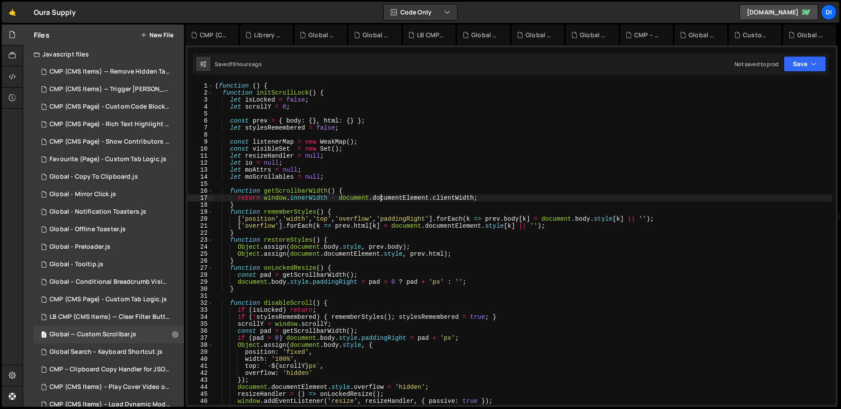
type textarea "})();"
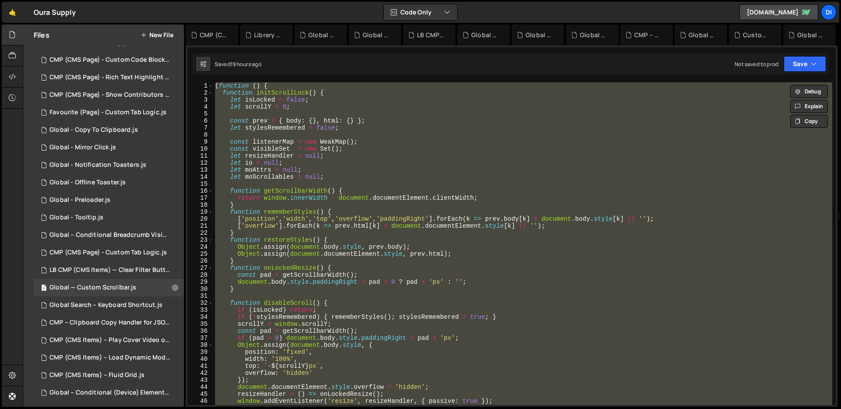
scroll to position [190, 0]
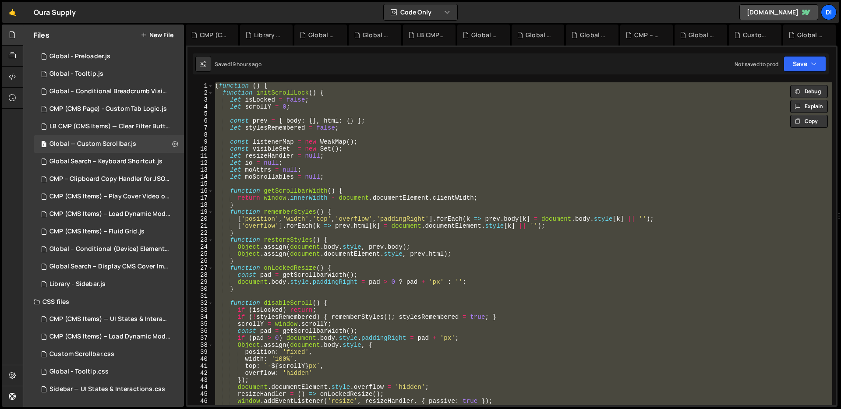
click at [166, 37] on button "New File" at bounding box center [157, 35] width 33 height 7
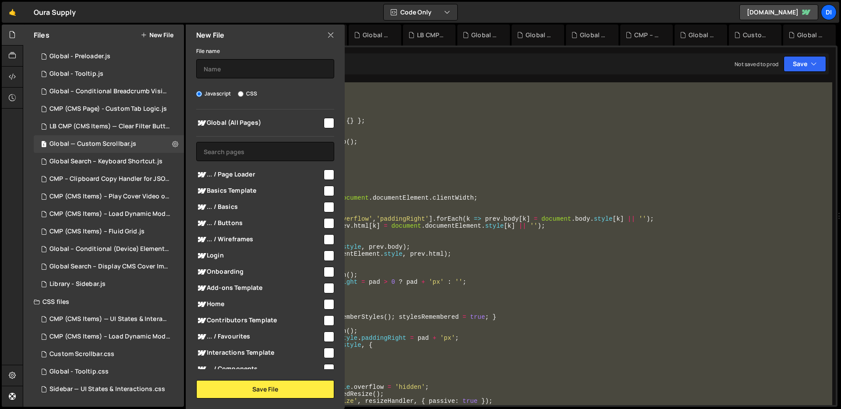
click at [247, 93] on label "CSS" at bounding box center [247, 93] width 19 height 9
click at [243, 93] on input "CSS" at bounding box center [241, 94] width 6 height 6
radio input "true"
click at [324, 124] on input "checkbox" at bounding box center [329, 123] width 11 height 11
checkbox input "true"
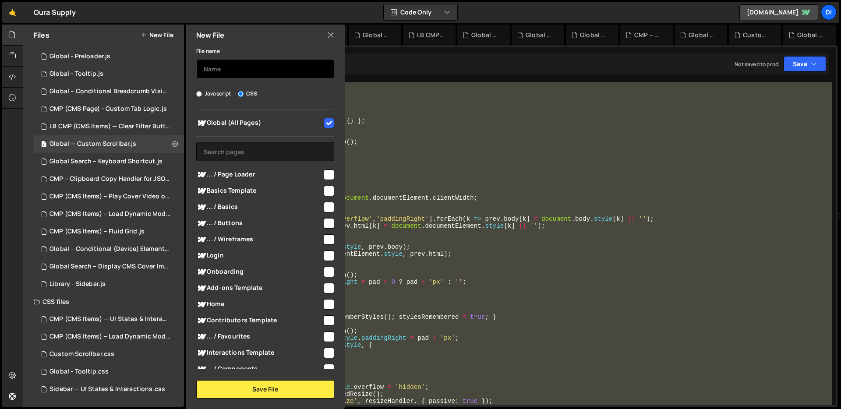
click at [278, 71] on input "text" at bounding box center [265, 68] width 138 height 19
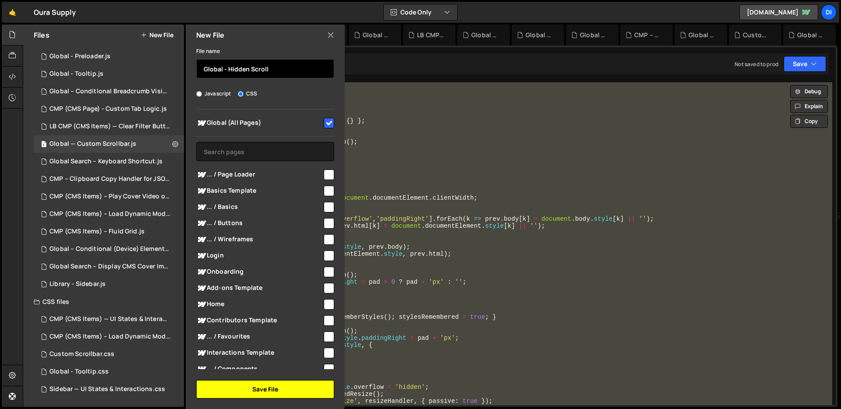
type input "Global - Hidden Scroll"
click at [288, 392] on button "Save File" at bounding box center [265, 389] width 138 height 18
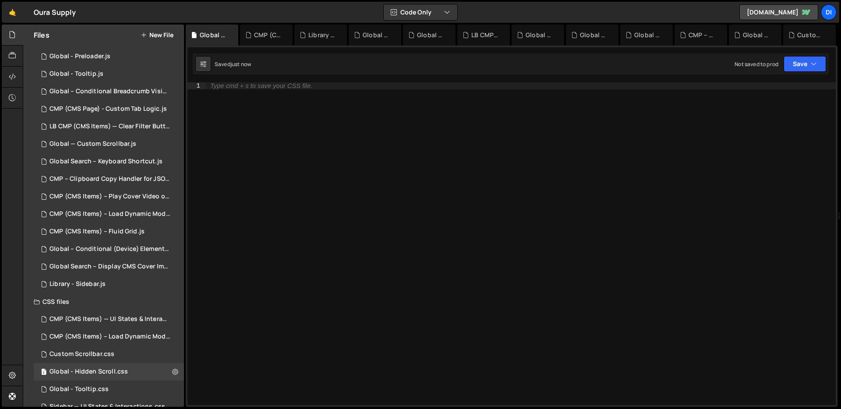
click at [348, 179] on div "Type cmd + s to save your CSS file." at bounding box center [521, 250] width 630 height 337
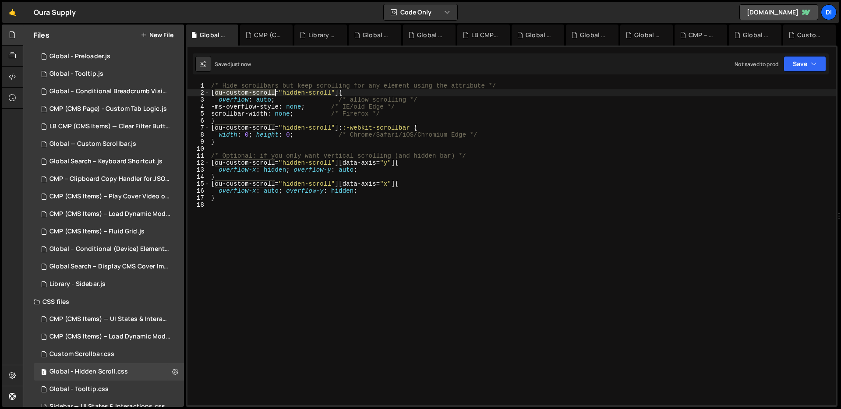
drag, startPoint x: 216, startPoint y: 93, endPoint x: 275, endPoint y: 91, distance: 58.7
click at [275, 91] on div "/* Hide scrollbars but keep scrolling for any element using the attribute */ [ …" at bounding box center [522, 250] width 626 height 337
click at [374, 200] on div "/* Hide scrollbars but keep scrolling for any element using the attribute */ [ …" at bounding box center [522, 250] width 626 height 337
type textarea "}"
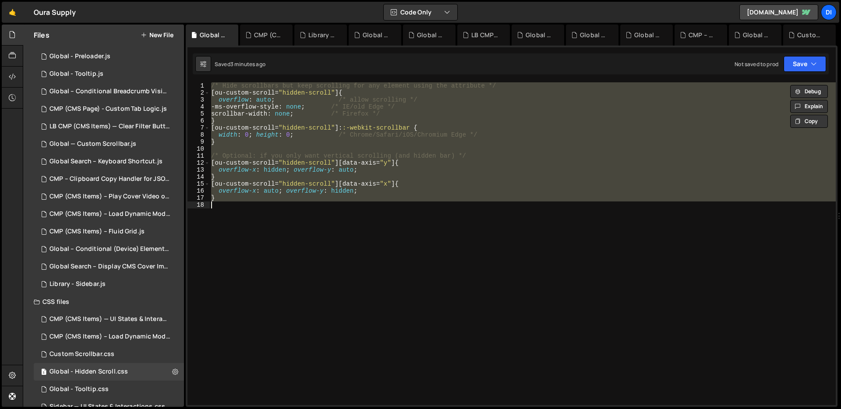
click at [378, 211] on div "/* Hide scrollbars but keep scrolling for any element using the attribute */ [ …" at bounding box center [522, 243] width 626 height 323
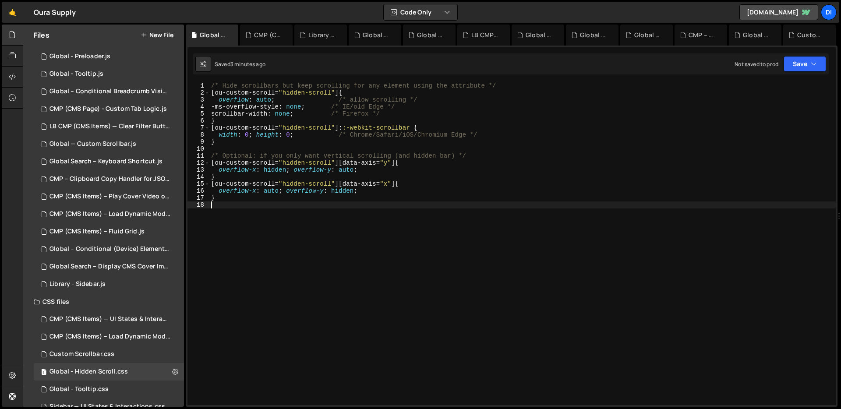
type textarea "}"
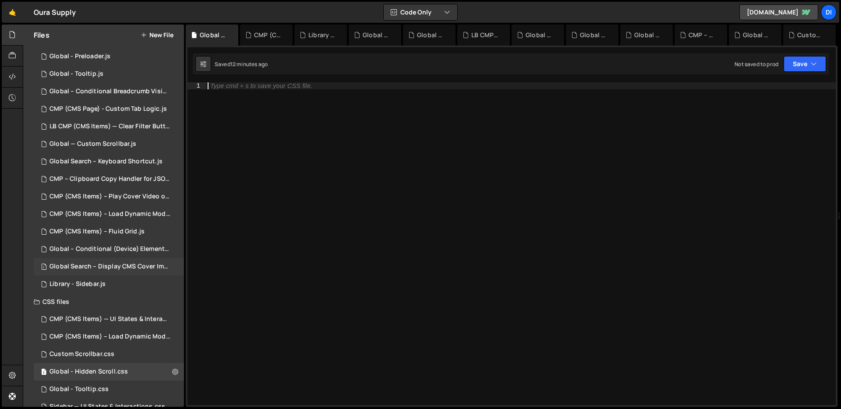
click at [116, 272] on div "1 Global Search – Display CMS Cover Image on Hover.js 0" at bounding box center [110, 267] width 153 height 18
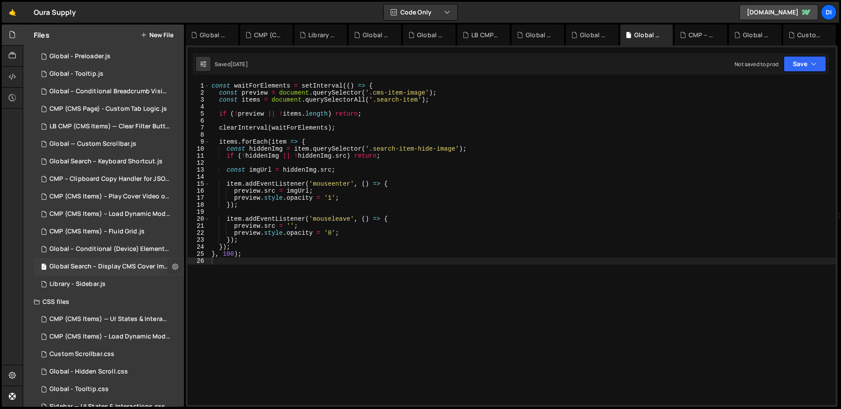
click at [174, 266] on icon at bounding box center [175, 266] width 6 height 8
type input "Global Search – Display CMS Cover Image on Hover"
radio input "true"
checkbox input "true"
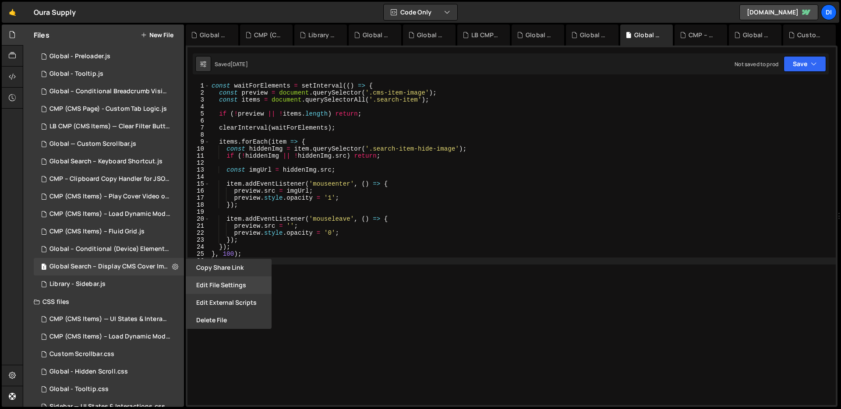
click at [196, 283] on button "Edit File Settings" at bounding box center [229, 285] width 86 height 18
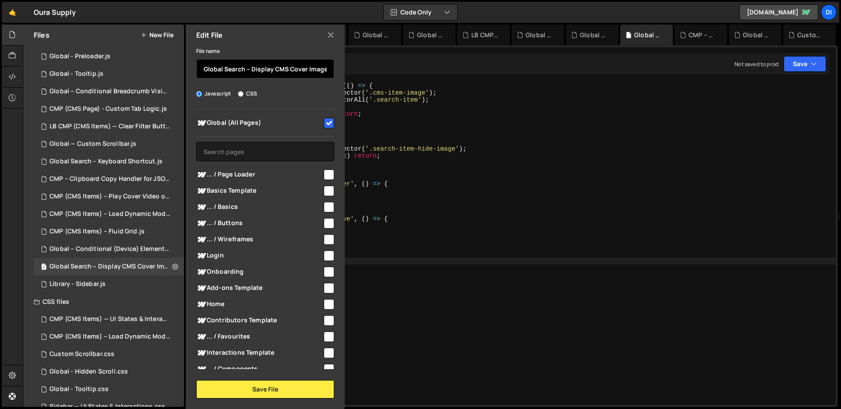
scroll to position [0, 26]
drag, startPoint x: 251, startPoint y: 68, endPoint x: 371, endPoint y: 71, distance: 119.6
click at [371, 71] on div "Files New File Javascript files 1 CMP (CMS Items) — Remove Hidden Tags on Load.…" at bounding box center [432, 216] width 818 height 383
checkbox input "false"
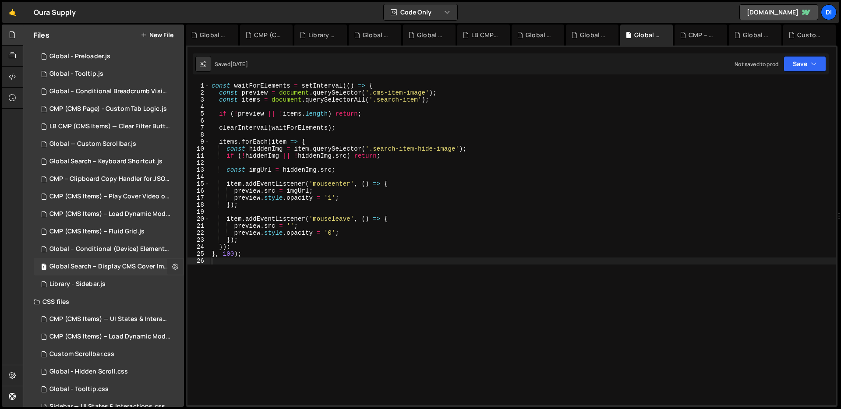
click at [172, 267] on icon at bounding box center [175, 266] width 6 height 8
type input "Global Search – Display CMS Cover Image on Hover"
radio input "true"
checkbox input "true"
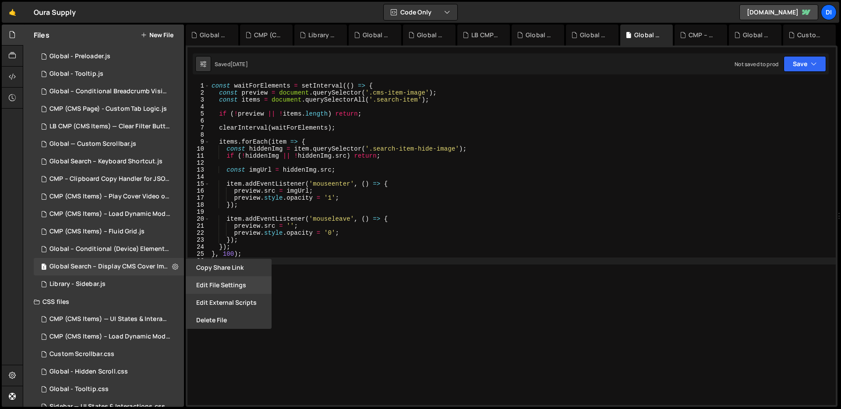
click at [226, 282] on button "Edit File Settings" at bounding box center [229, 285] width 86 height 18
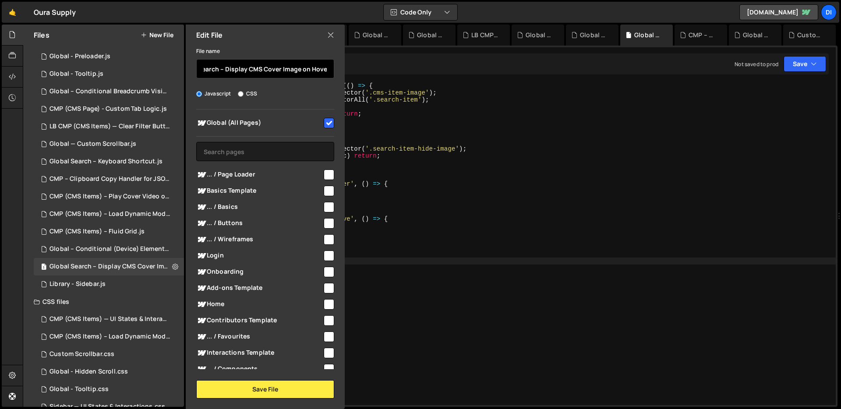
drag, startPoint x: 223, startPoint y: 69, endPoint x: 330, endPoint y: 78, distance: 107.2
click at [330, 78] on div "File name Global Search – Display CMS Cover Image on Hover Javascript CSS Globa…" at bounding box center [265, 222] width 159 height 353
type input "Global Search – Mirror Cover Image"
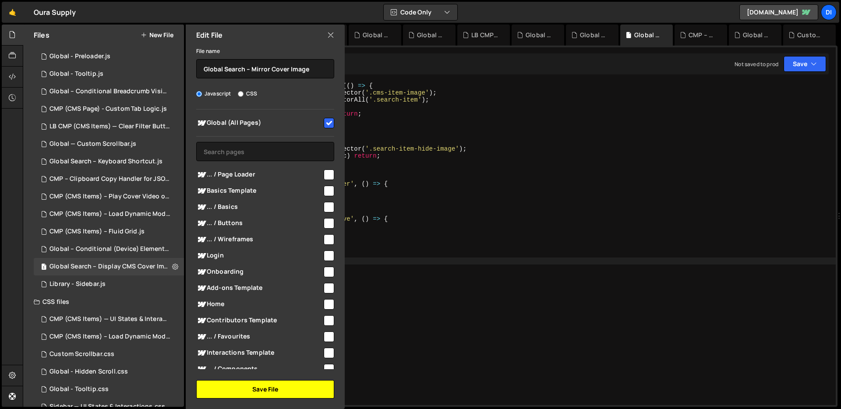
click at [251, 385] on button "Save File" at bounding box center [265, 389] width 138 height 18
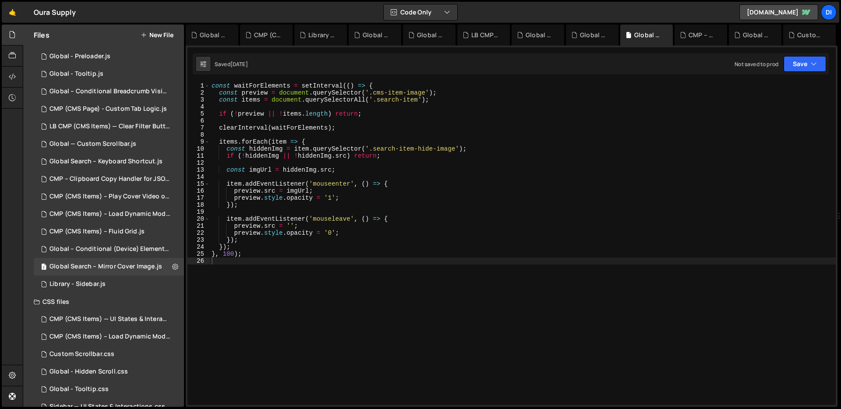
click at [264, 285] on div "const waitForElements = setInterval (( ) => { const preview = document . queryS…" at bounding box center [523, 250] width 626 height 337
type textarea "}); }, 100);"
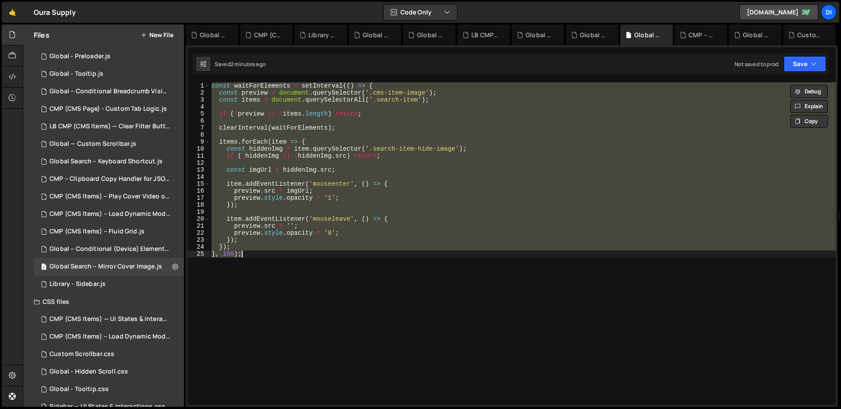
click at [331, 118] on div "const waitForElements = setInterval (( ) => { const preview = document . queryS…" at bounding box center [523, 243] width 626 height 323
type textarea "}); }, 100);"
paste textarea
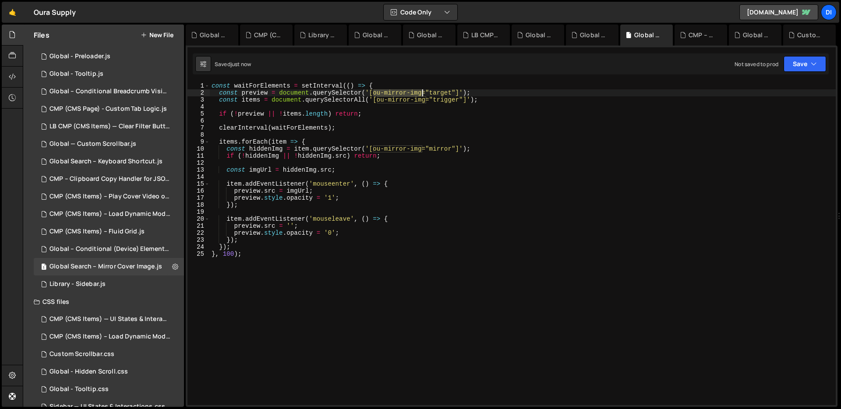
drag, startPoint x: 373, startPoint y: 92, endPoint x: 421, endPoint y: 91, distance: 48.2
click at [421, 91] on div "const waitForElements = setInterval (( ) => { const preview = document . queryS…" at bounding box center [523, 250] width 626 height 337
click at [442, 93] on div "const waitForElements = setInterval (( ) => { const preview = document . queryS…" at bounding box center [523, 250] width 626 height 337
drag, startPoint x: 376, startPoint y: 99, endPoint x: 425, endPoint y: 96, distance: 48.7
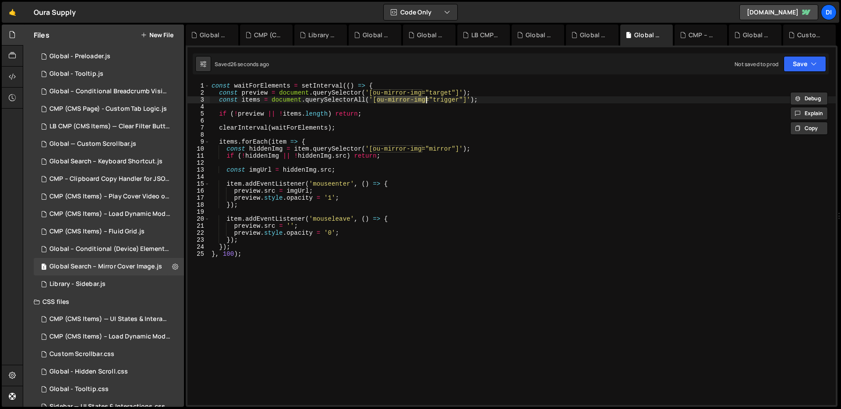
click at [425, 96] on div "const waitForElements = setInterval (( ) => { const preview = document . queryS…" at bounding box center [523, 250] width 626 height 337
click at [412, 144] on div "const waitForElements = setInterval (( ) => { const preview = document . queryS…" at bounding box center [523, 250] width 626 height 337
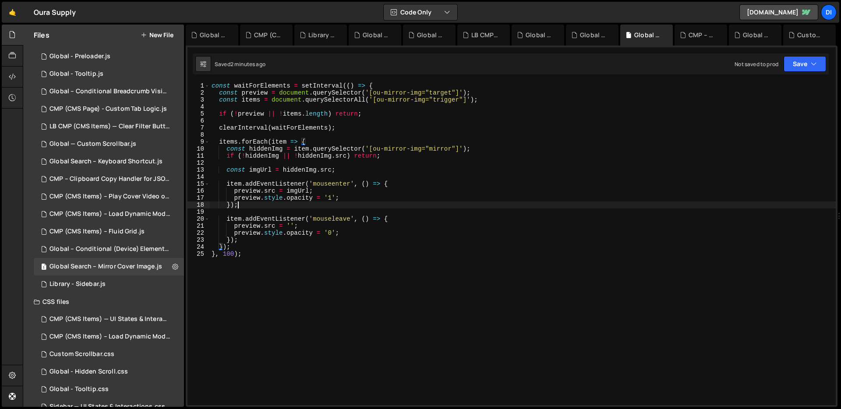
click at [363, 202] on div "const waitForElements = setInterval (( ) => { const preview = document . queryS…" at bounding box center [523, 250] width 626 height 337
type textarea "});"
click at [307, 243] on div "const waitForElements = setInterval (( ) => { const preview = document . queryS…" at bounding box center [523, 250] width 626 height 337
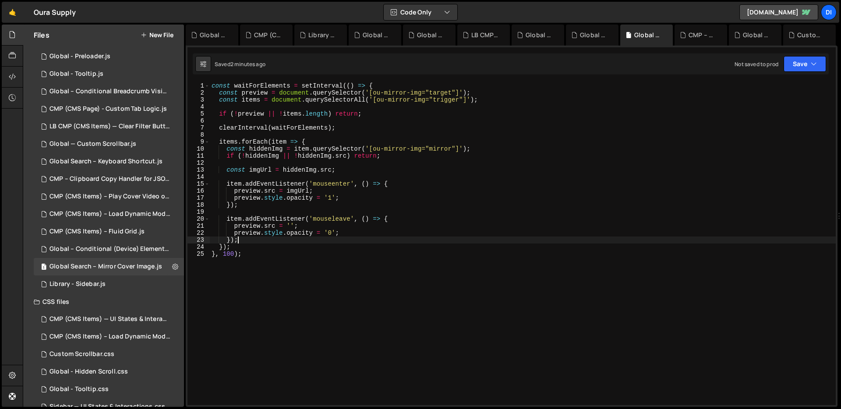
click at [334, 137] on div "const waitForElements = setInterval (( ) => { const preview = document . queryS…" at bounding box center [523, 250] width 626 height 337
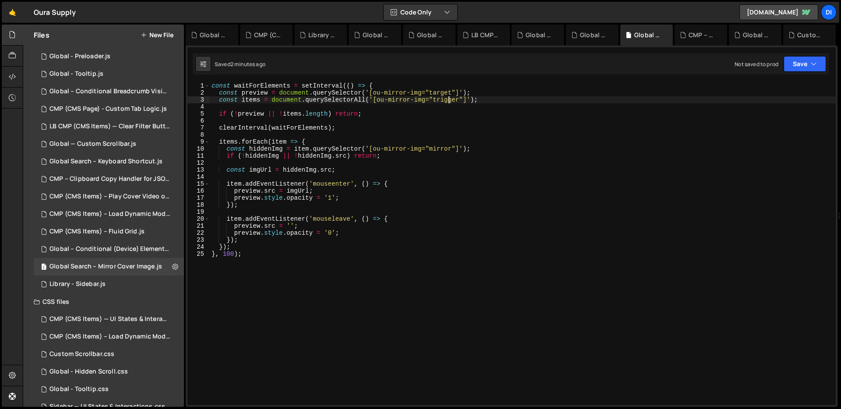
click at [449, 102] on div "const waitForElements = setInterval (( ) => { const preview = document . queryS…" at bounding box center [523, 250] width 626 height 337
click at [323, 131] on div "const waitForElements = setInterval (( ) => { const preview = document . queryS…" at bounding box center [523, 250] width 626 height 337
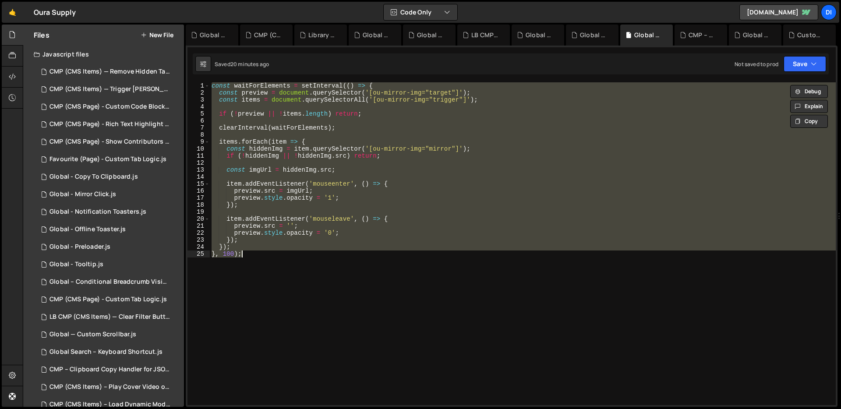
click at [307, 151] on div "const waitForElements = setInterval (( ) => { const preview = document . queryS…" at bounding box center [523, 243] width 626 height 323
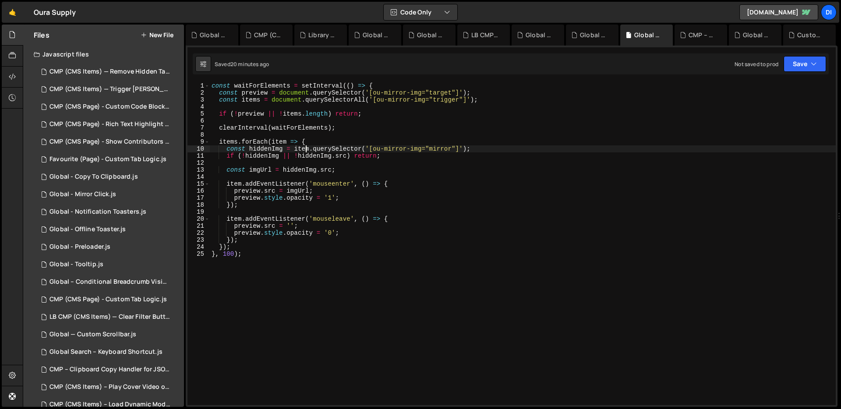
type textarea "}); }, 100);"
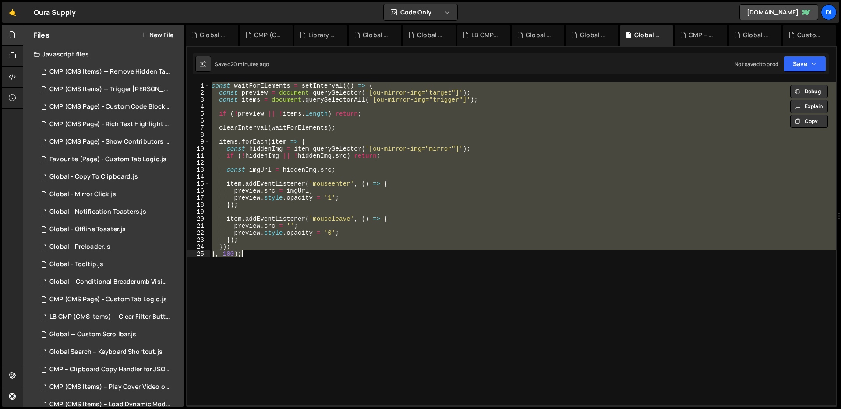
paste textarea
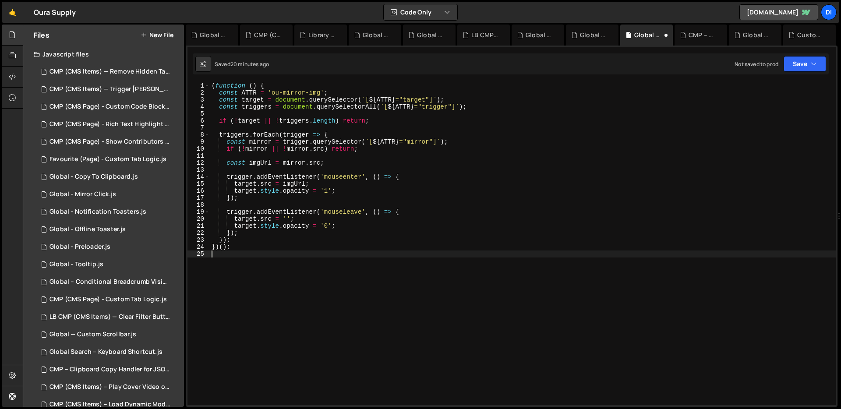
click at [307, 151] on div "( function ( ) { const ATTR = 'ou-mirror-img' ; const target = document . query…" at bounding box center [523, 250] width 626 height 337
type textarea "if (!mirror || !mirror.src) return;"
click at [307, 151] on div "( function ( ) { const ATTR = 'ou-mirror-img' ; const target = document . query…" at bounding box center [523, 250] width 626 height 337
click at [88, 250] on div "Global - Preloader.js" at bounding box center [79, 247] width 61 height 8
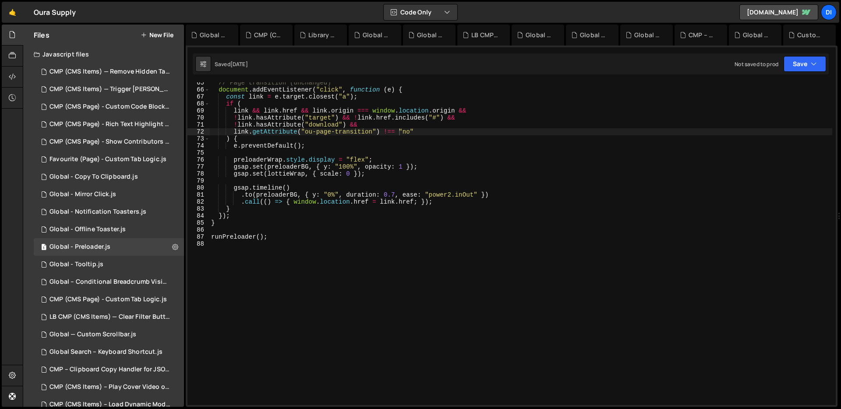
click at [339, 155] on div "// Page transition (unchanged) document . addEventListener ( "click" , function…" at bounding box center [520, 247] width 623 height 337
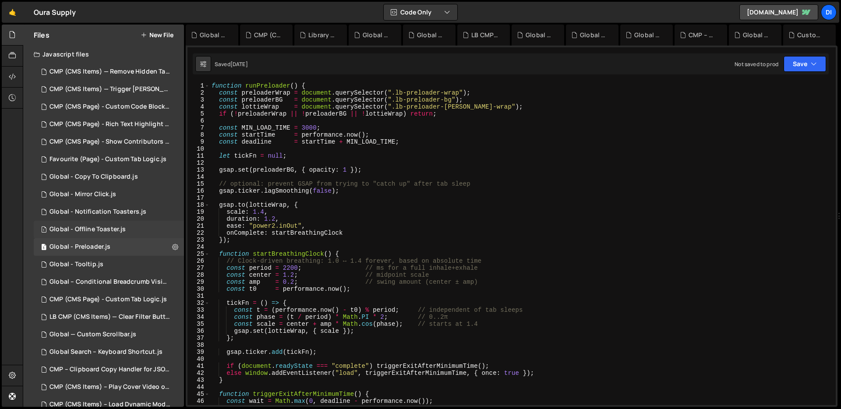
click at [113, 229] on div "Global - Offline Toaster.js" at bounding box center [87, 230] width 76 height 8
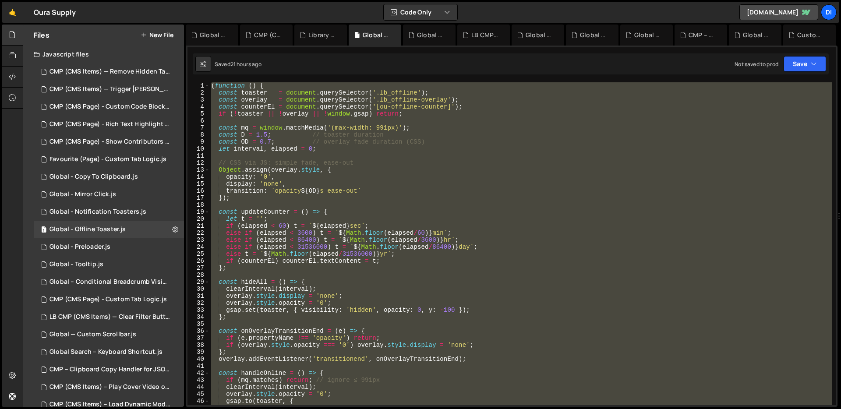
click at [272, 185] on div "( function ( ) { const toaster = document . querySelector ( '.lb_offline' ) ; c…" at bounding box center [520, 243] width 623 height 323
click at [416, 148] on div "( function ( ) { const toaster = document . querySelector ( '.lb_offline' ) ; c…" at bounding box center [521, 243] width 622 height 323
type textarea "let interval, elapsed = 0;"
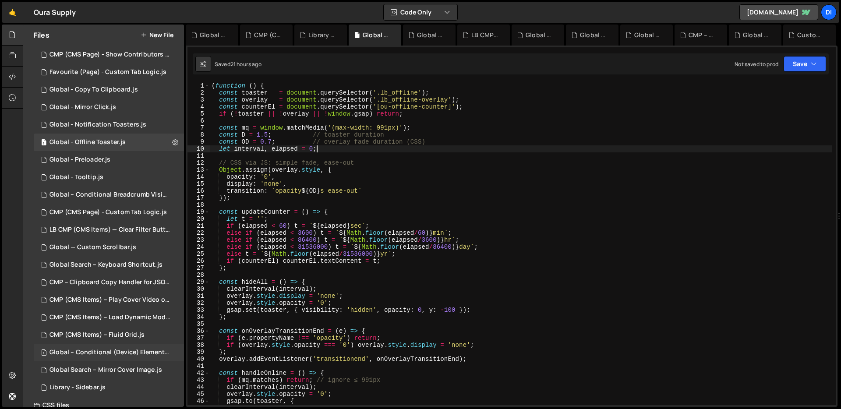
scroll to position [92, 0]
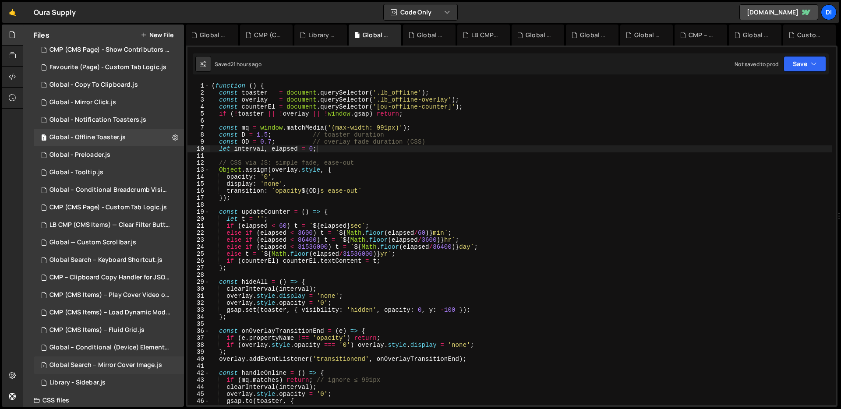
click at [121, 365] on div "Global Search – Mirror Cover Image.js" at bounding box center [105, 365] width 113 height 8
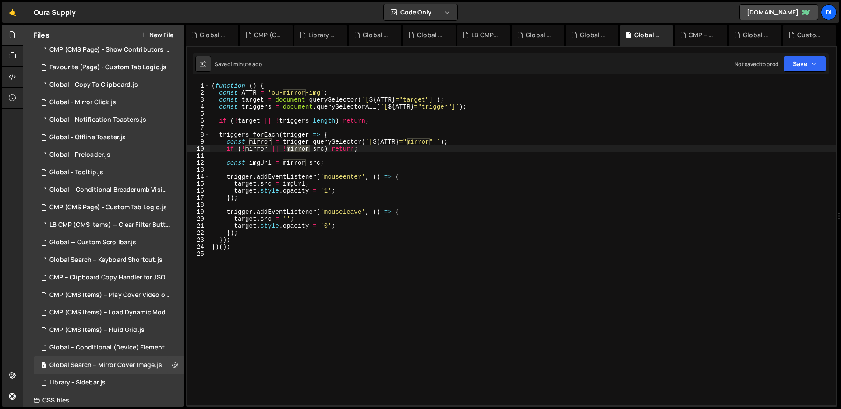
click at [432, 240] on div "( function ( ) { const ATTR = 'ou-mirror-img' ; const target = document . query…" at bounding box center [523, 250] width 626 height 337
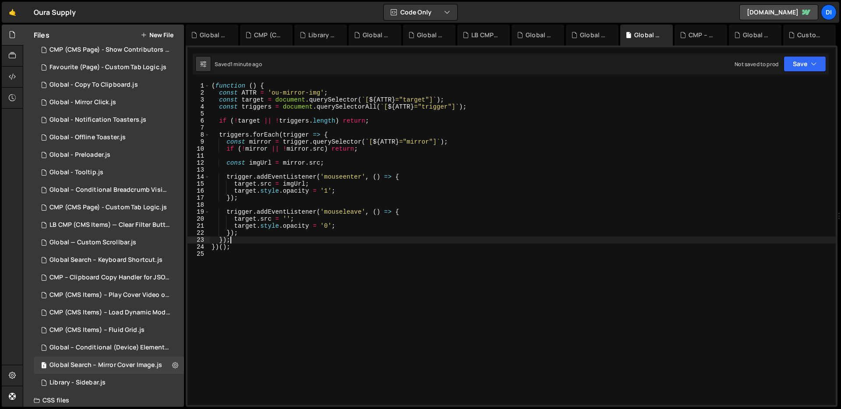
type textarea "})();"
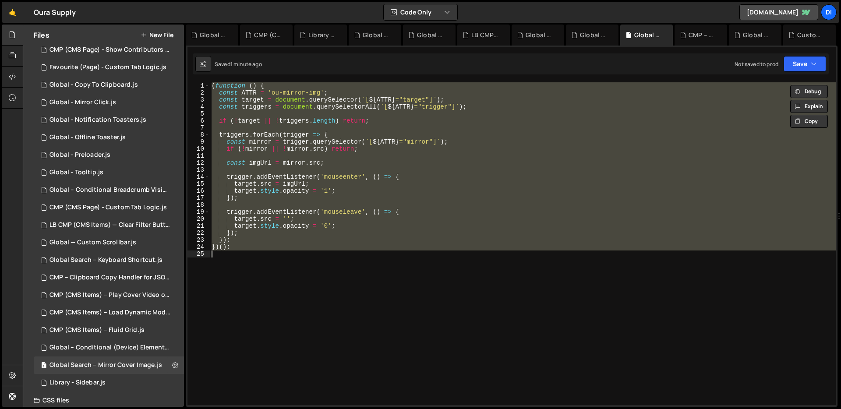
paste textarea
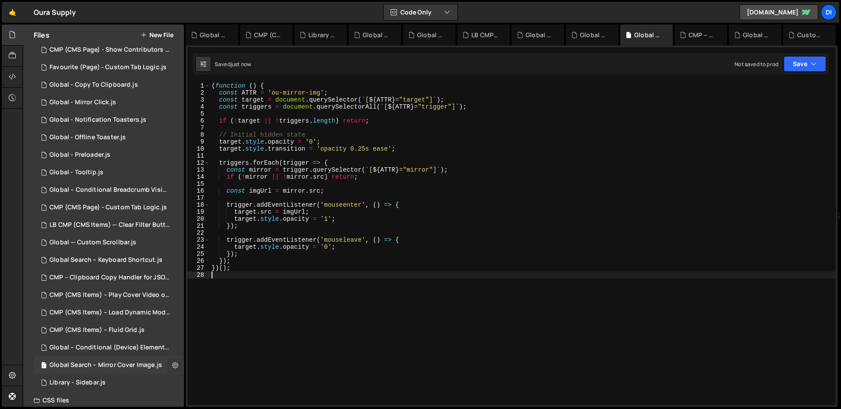
click at [172, 365] on icon at bounding box center [175, 365] width 6 height 8
type input "Global Search – Mirror Cover Image"
radio input "true"
checkbox input "true"
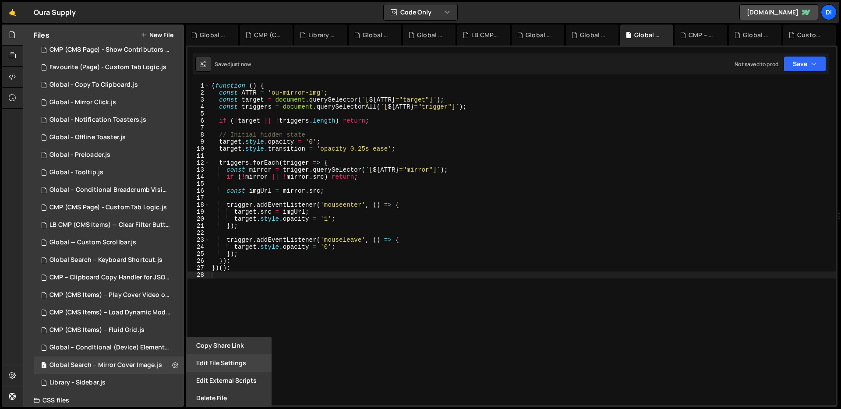
click at [222, 364] on button "Edit File Settings" at bounding box center [229, 363] width 86 height 18
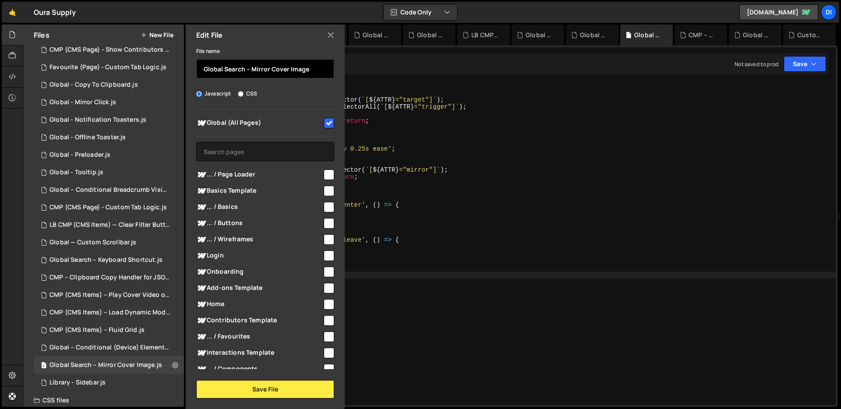
click at [236, 67] on input "Global Search – Mirror Cover Image" at bounding box center [265, 68] width 138 height 19
paste input "Search"
click at [238, 68] on input "Global – Search Mirror Cover Image" at bounding box center [265, 68] width 138 height 19
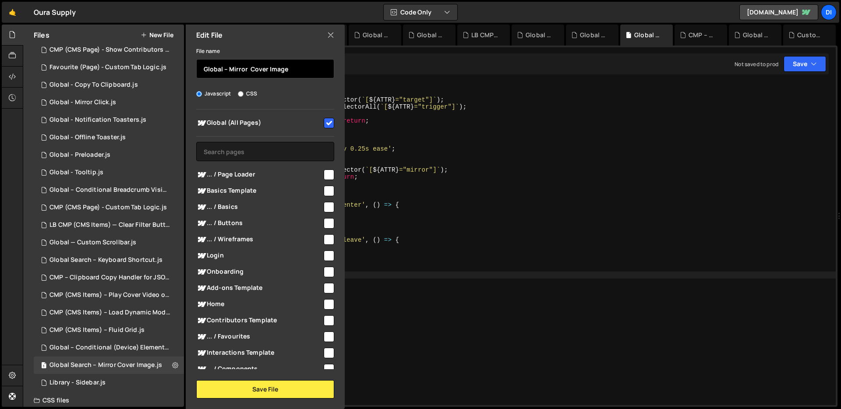
paste input "Search"
type input "Global – Mirror Search Cover Image"
click at [290, 377] on div "File name Global – Mirror Search Cover Image Javascript CSS Global (All Pages)" at bounding box center [265, 222] width 159 height 353
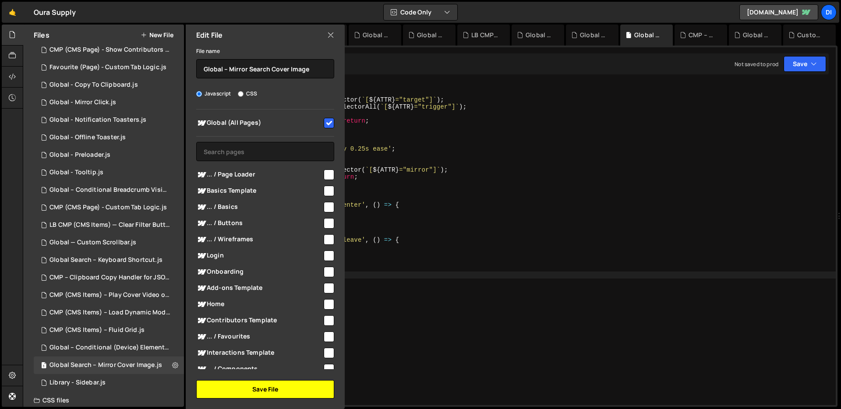
click at [286, 382] on button "Save File" at bounding box center [265, 389] width 138 height 18
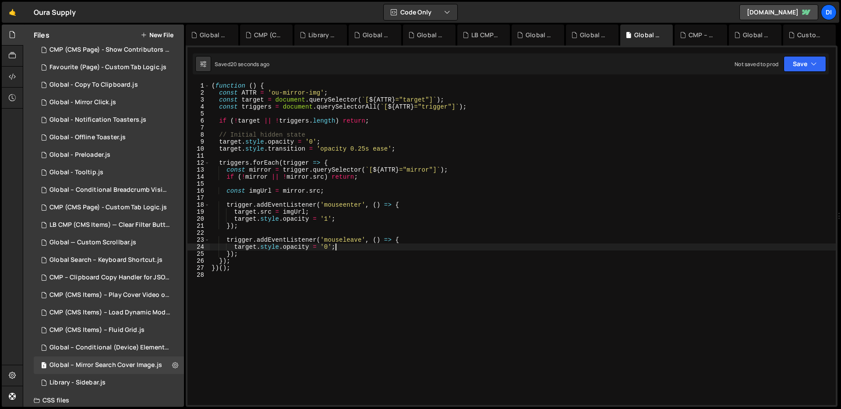
click at [345, 244] on div "( function ( ) { const ATTR = 'ou-mirror-img' ; const target = document . query…" at bounding box center [523, 250] width 626 height 337
click at [439, 227] on div "( function ( ) { const ATTR = 'ou-mirror-img' ; const target = document . query…" at bounding box center [523, 250] width 626 height 337
type textarea "})();"
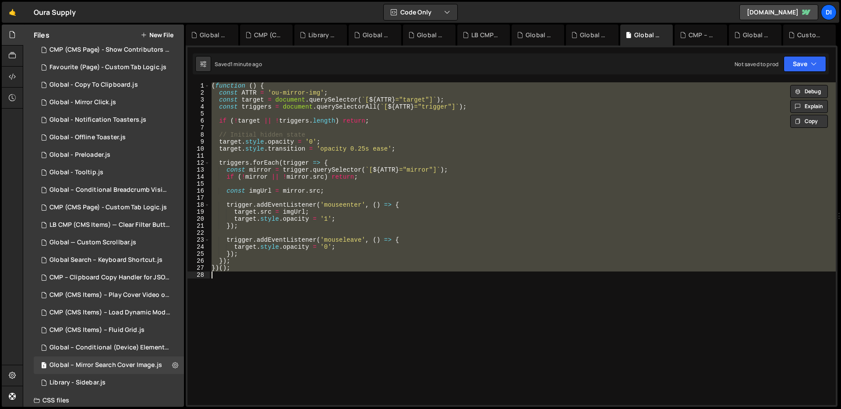
paste textarea
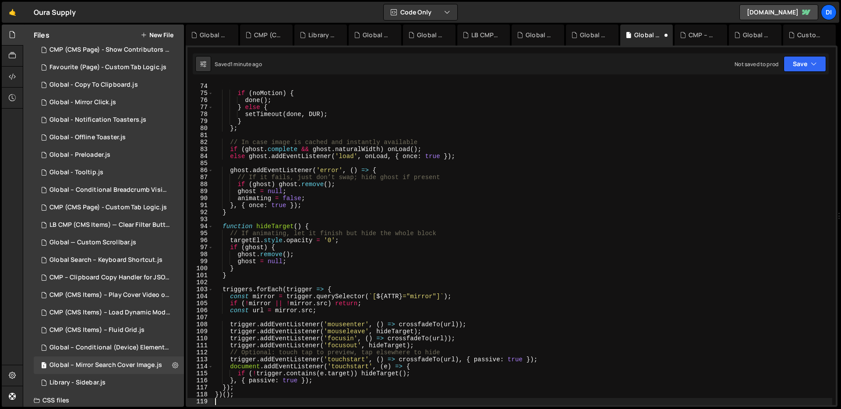
scroll to position [511, 0]
click at [343, 191] on div "} ; if ( noMotion ) { done ( ) ; } else { setTimeout ( done , DUR ) ; } } ; // …" at bounding box center [522, 244] width 619 height 337
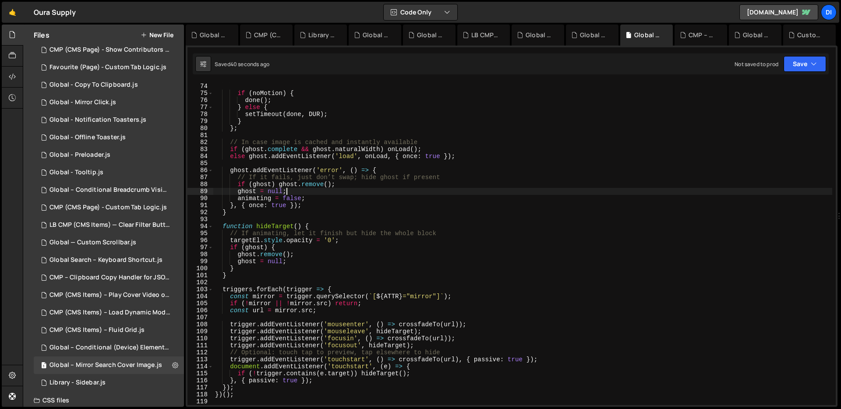
type textarea "})();"
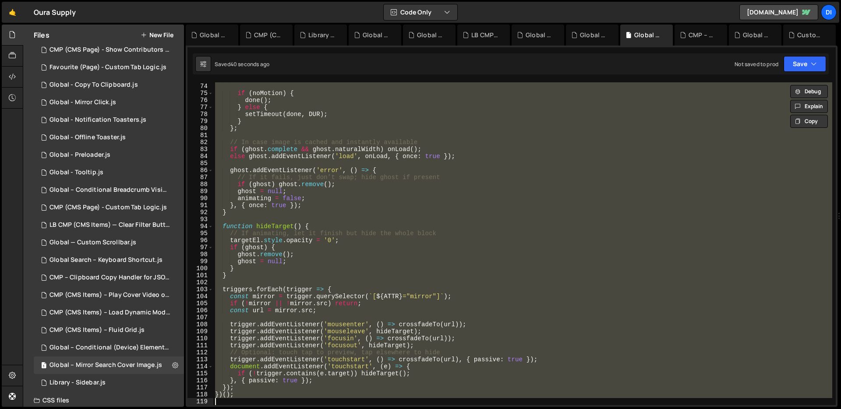
paste textarea
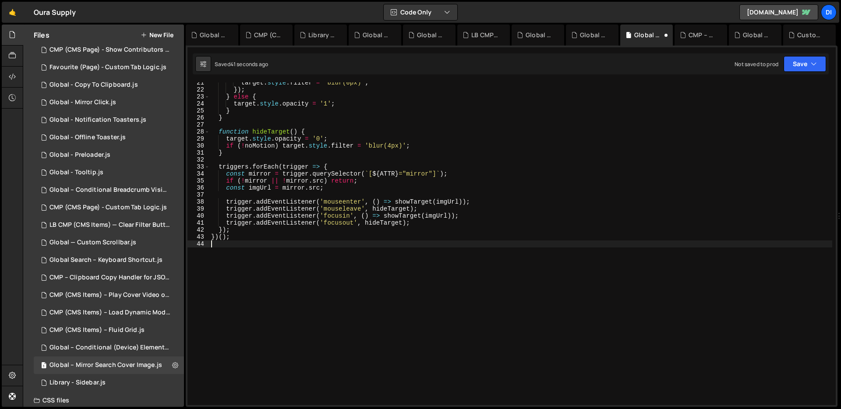
scroll to position [144, 0]
click at [343, 191] on div "target . style . filter = 'blur(0px)' ; }) ; } else { target . style . opacity …" at bounding box center [520, 247] width 623 height 337
click at [465, 185] on div "target . style . filter = 'blur(0px)' ; }) ; } else { target . style . opacity …" at bounding box center [520, 247] width 623 height 337
type textarea "})();"
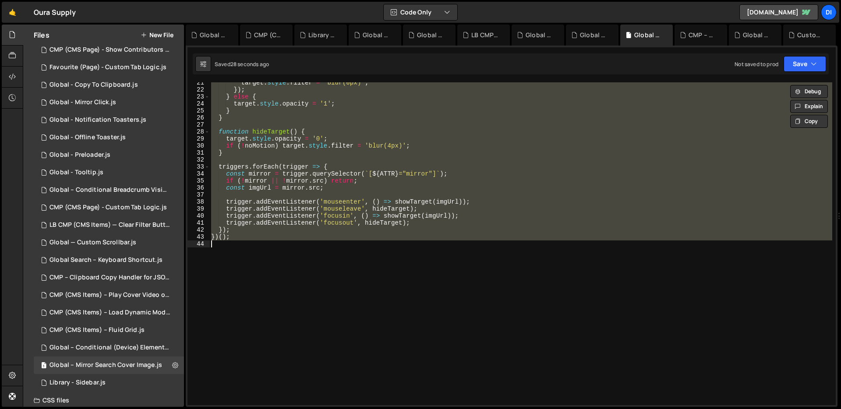
paste textarea
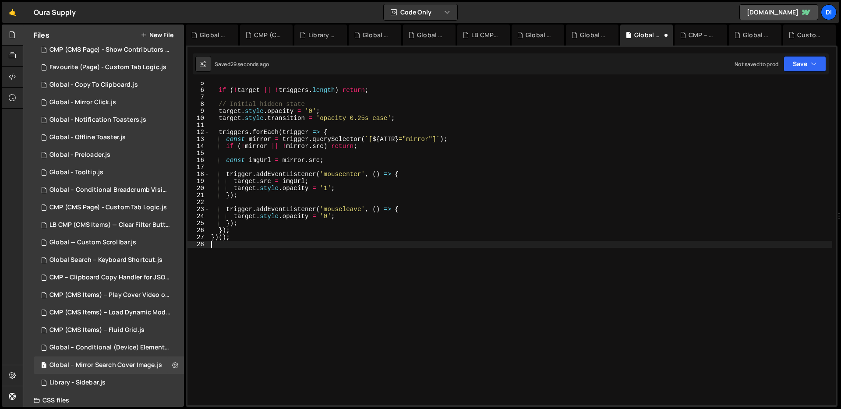
scroll to position [0, 0]
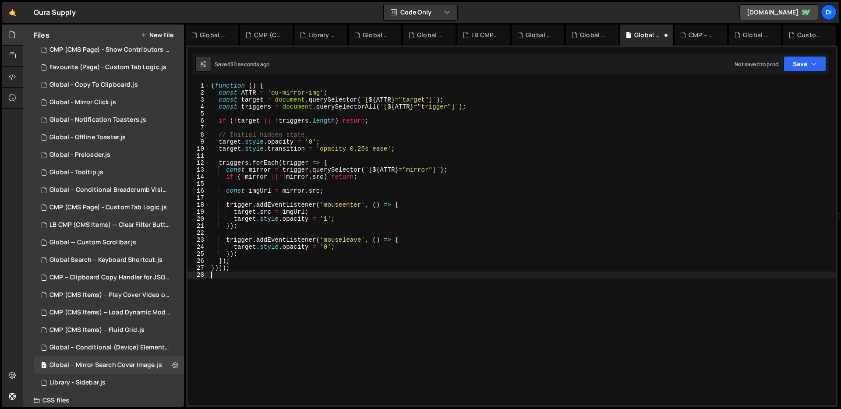
type textarea "})();"
click at [110, 344] on div "Global – Conditional (Device) Element Visibility.js" at bounding box center [109, 348] width 121 height 8
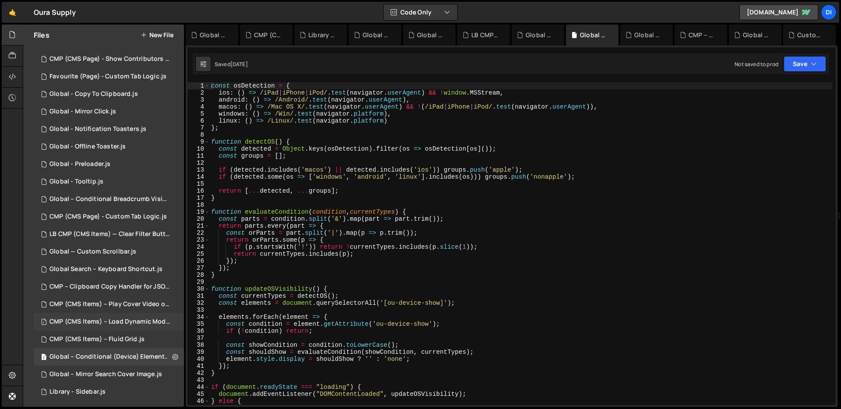
scroll to position [55, 0]
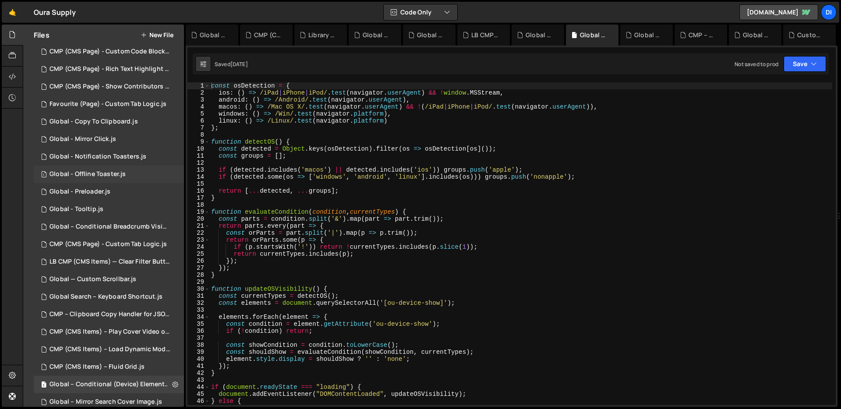
click at [95, 169] on div "1 Global - Offline Toaster.js 0" at bounding box center [109, 175] width 150 height 18
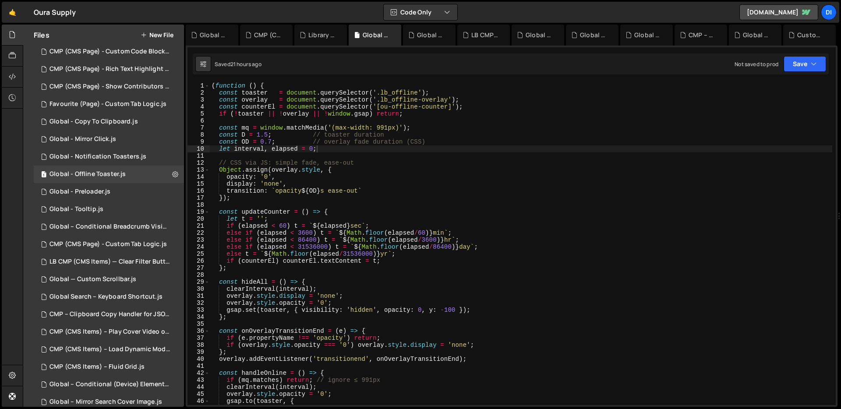
click at [348, 171] on div "( function ( ) { const toaster = document . querySelector ( '.lb_offline' ) ; c…" at bounding box center [521, 250] width 622 height 337
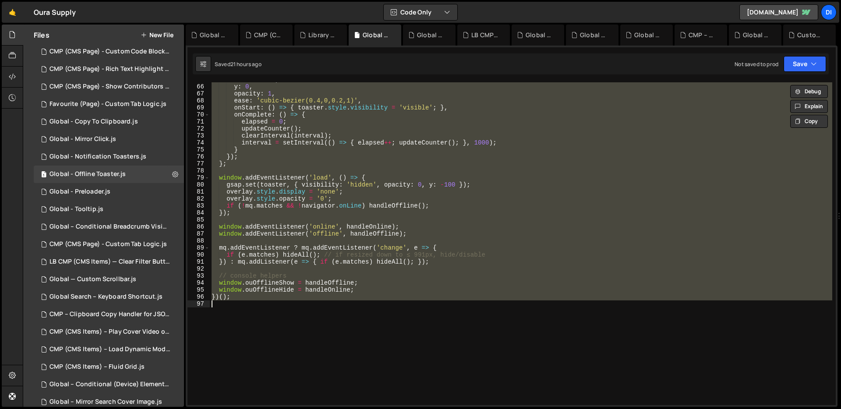
scroll to position [515, 0]
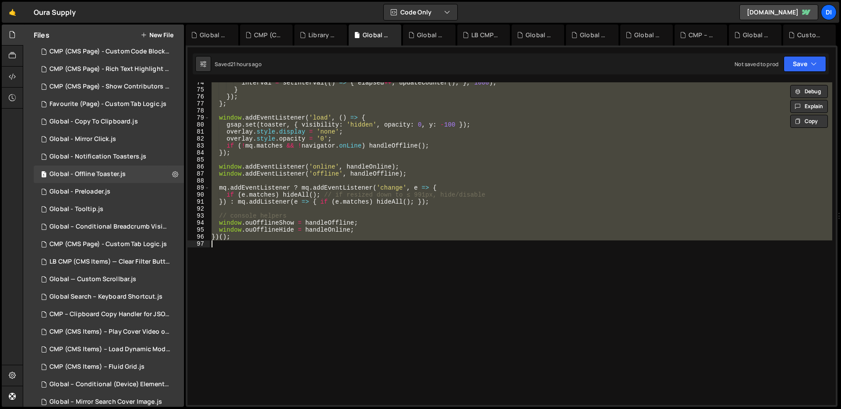
click at [423, 223] on div "interval = setInterval (( ) => { elapsed ++ ; updateCounter ( ) ; } , 1000 ) ; …" at bounding box center [521, 243] width 622 height 323
type textarea "})();"
paste textarea
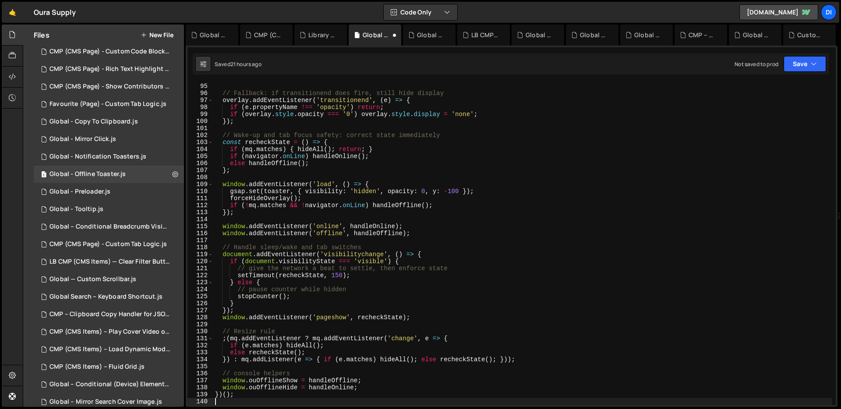
click at [423, 223] on div "} ; // Fallback: if transitionend does fire, still hide display overlay . addEv…" at bounding box center [522, 244] width 619 height 337
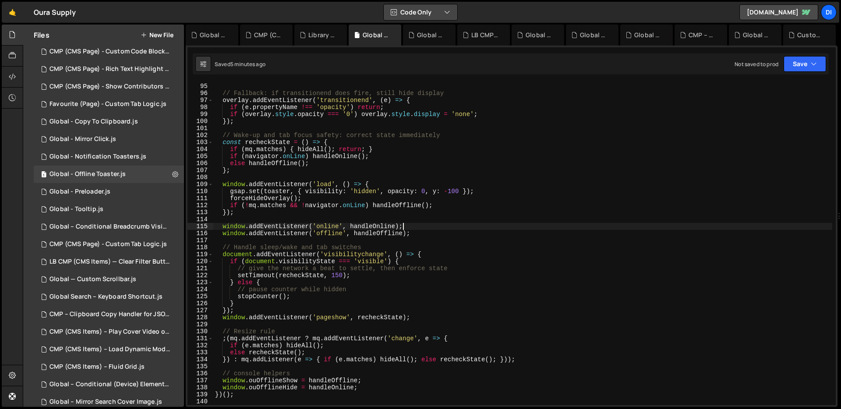
scroll to position [0, 0]
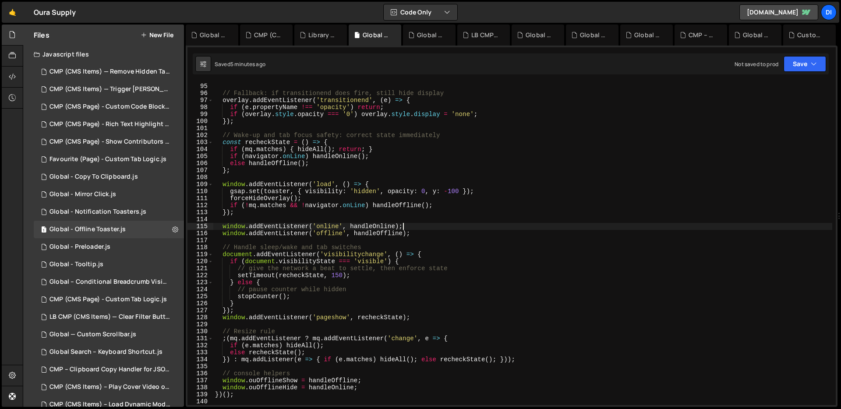
click at [339, 144] on div "} ; // Fallback: if transitionend does fire, still hide display overlay . addEv…" at bounding box center [522, 244] width 619 height 337
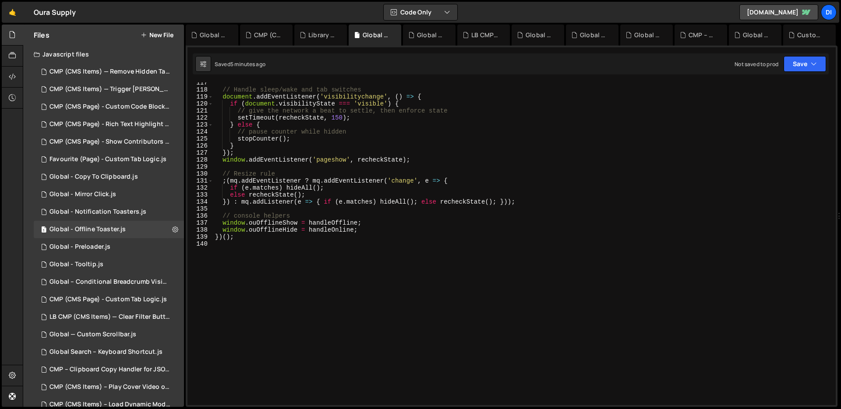
click at [318, 199] on div "// Handle sleep/wake and tab switches document . addEventListener ( 'visibility…" at bounding box center [522, 247] width 619 height 337
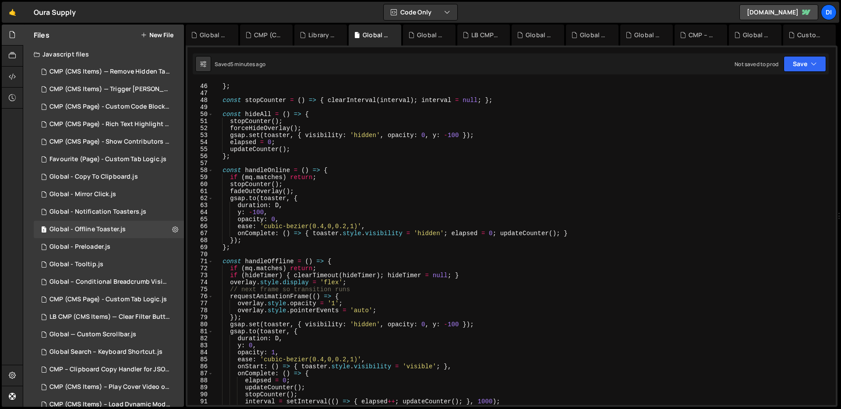
click at [318, 199] on div "if ( counterEl ) counterEl . textContent = t ; } ; const stopCounter = ( ) => {…" at bounding box center [522, 244] width 619 height 337
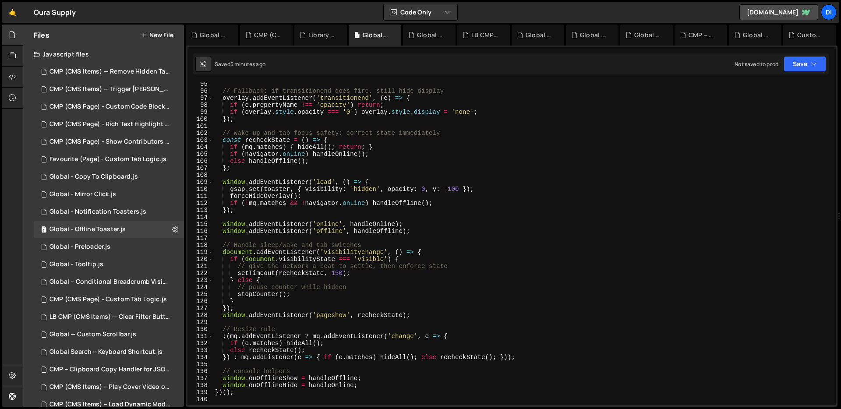
scroll to position [816, 0]
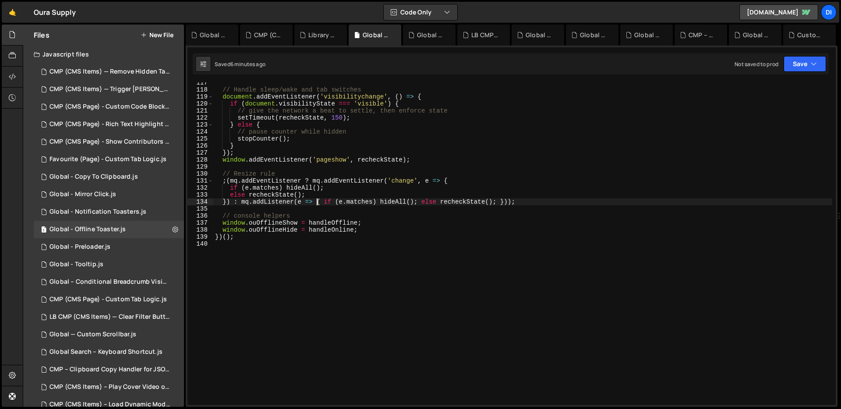
click at [318, 199] on div "// Handle sleep/wake and tab switches document . addEventListener ( 'visibility…" at bounding box center [522, 247] width 619 height 337
type textarea "})();"
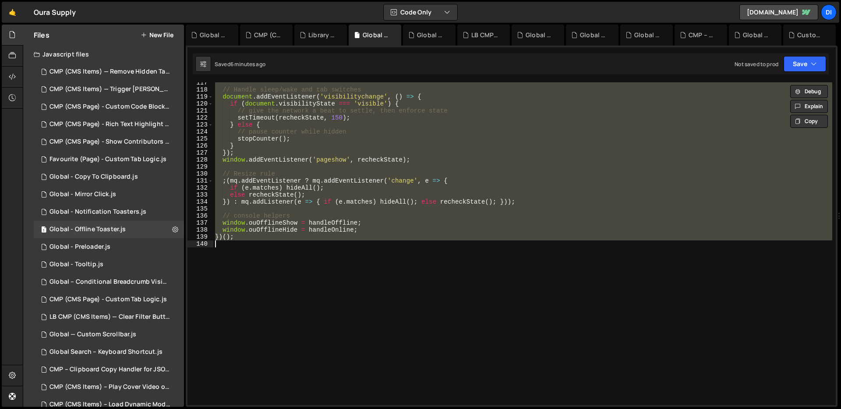
paste textarea
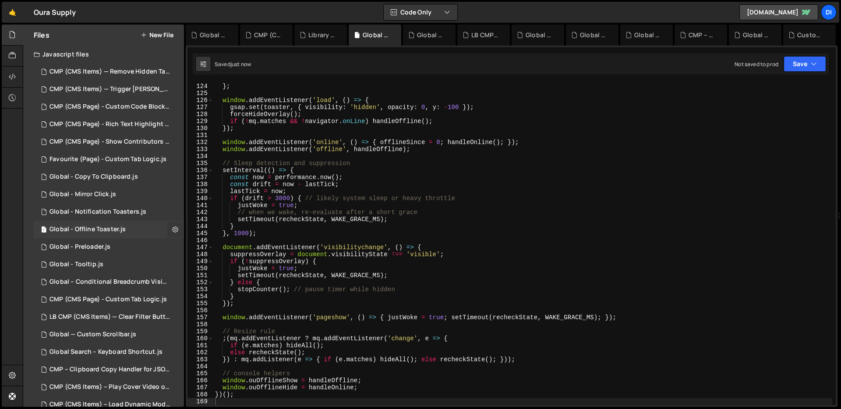
click at [175, 229] on button at bounding box center [175, 230] width 16 height 16
type input "Global - Offline Toaster"
radio input "true"
checkbox input "true"
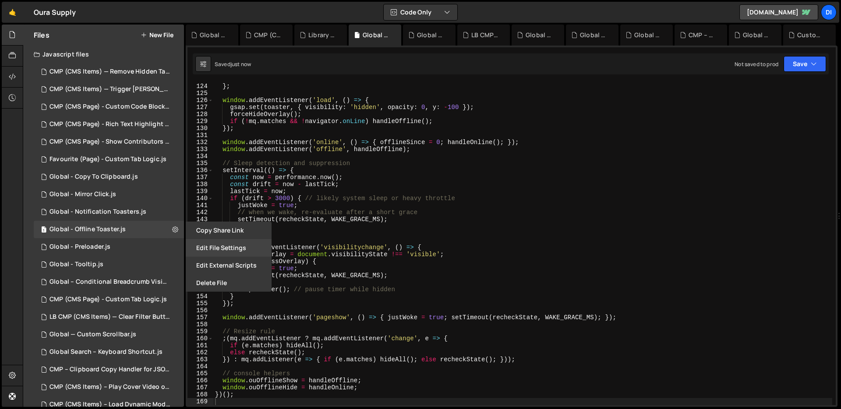
click at [221, 251] on button "Edit File Settings" at bounding box center [229, 248] width 86 height 18
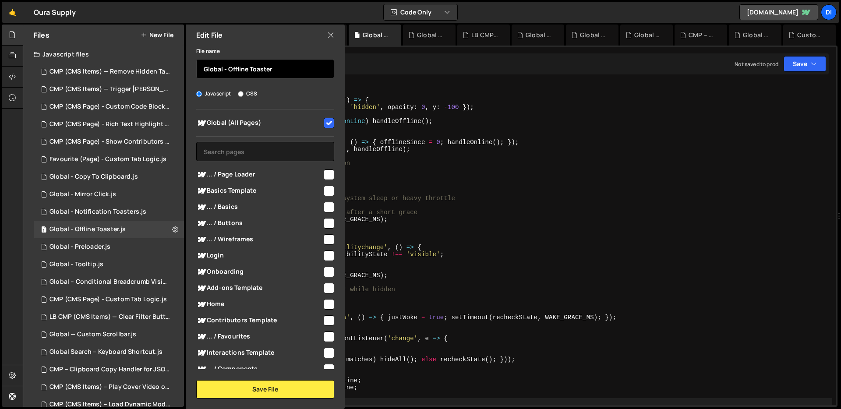
click at [254, 69] on input "Global - Offline Toaster" at bounding box center [265, 68] width 138 height 19
type input "Global - Offline Mode"
click at [300, 97] on div "Javascript CSS" at bounding box center [265, 93] width 138 height 9
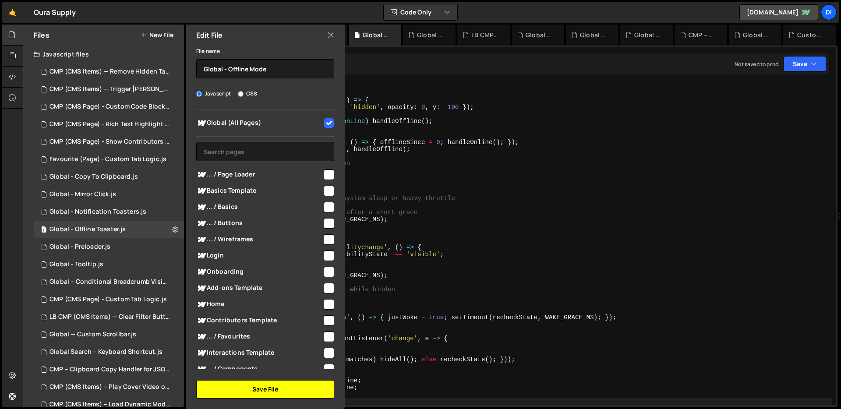
click at [269, 391] on button "Save File" at bounding box center [265, 389] width 138 height 18
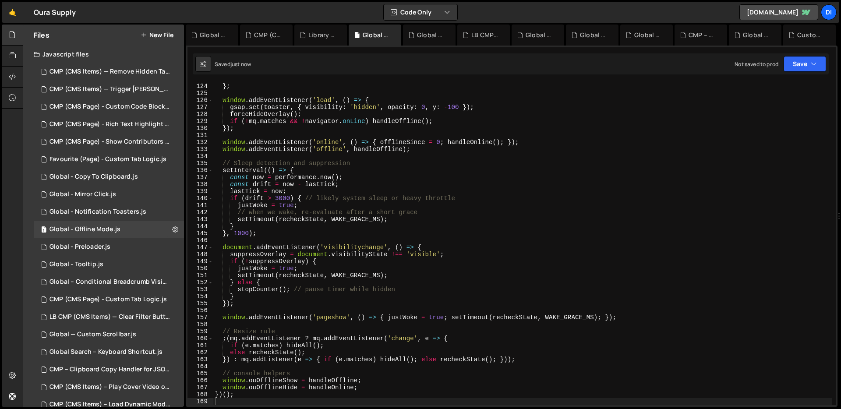
type textarea "}, 1000);"
click at [383, 236] on div "} } ; window . addEventListener ( 'load' , ( ) => { gsap . set ( toaster , { vi…" at bounding box center [522, 244] width 619 height 337
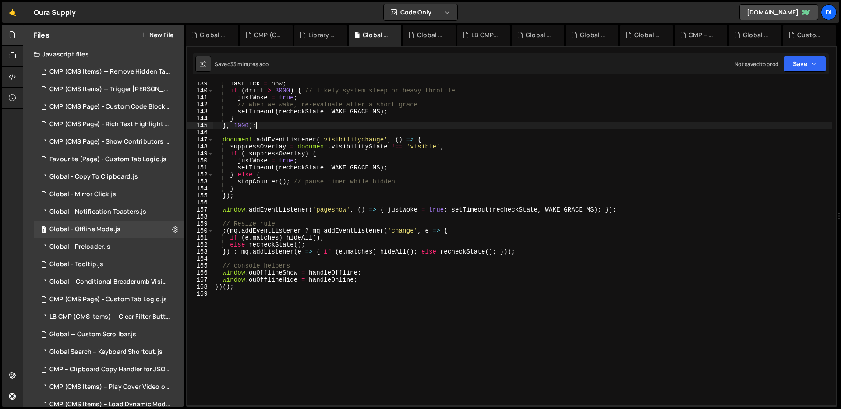
scroll to position [969, 0]
click at [150, 36] on button "New File" at bounding box center [157, 35] width 33 height 7
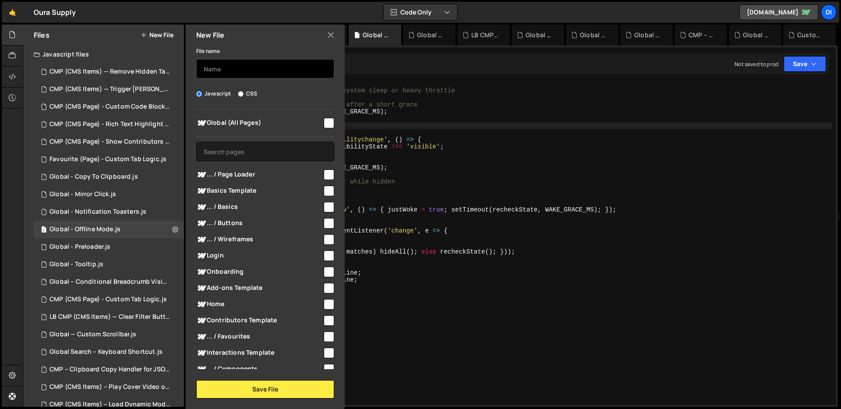
click at [266, 74] on input "text" at bounding box center [265, 68] width 138 height 19
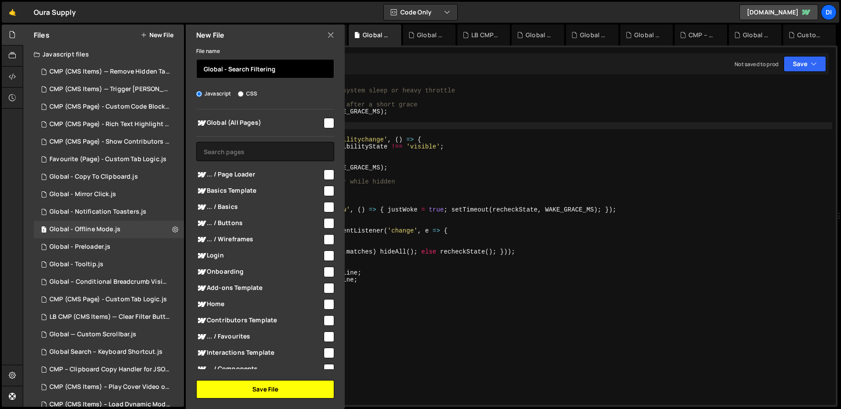
type input "Global - Search Filtering"
click at [279, 386] on button "Save File" at bounding box center [265, 389] width 138 height 18
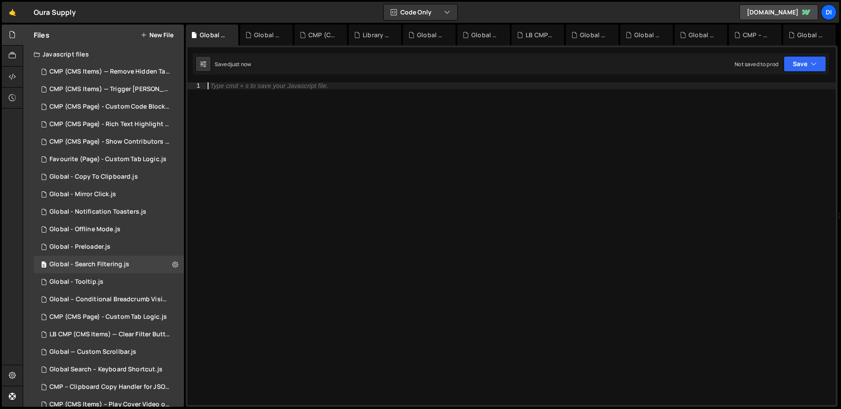
click at [271, 130] on div "Type cmd + s to save your Javascript file." at bounding box center [521, 250] width 630 height 337
paste textarea "child.style.display = (visibleItems.length === 0) ? 'none' : '';"
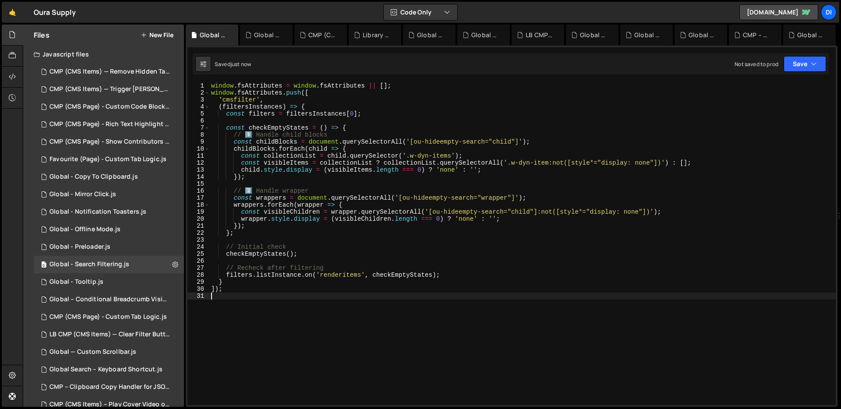
click at [241, 170] on div "window . fsAttributes = window . fsAttributes || [ ] ; window . fsAttributes . …" at bounding box center [522, 250] width 626 height 337
type textarea "child.style.display = (visibleItems.length === 0) ? 'none' : '';"
click at [410, 122] on div "window . fsAttributes = window . fsAttributes || [ ] ; window . fsAttributes . …" at bounding box center [522, 250] width 626 height 337
type textarea "]);"
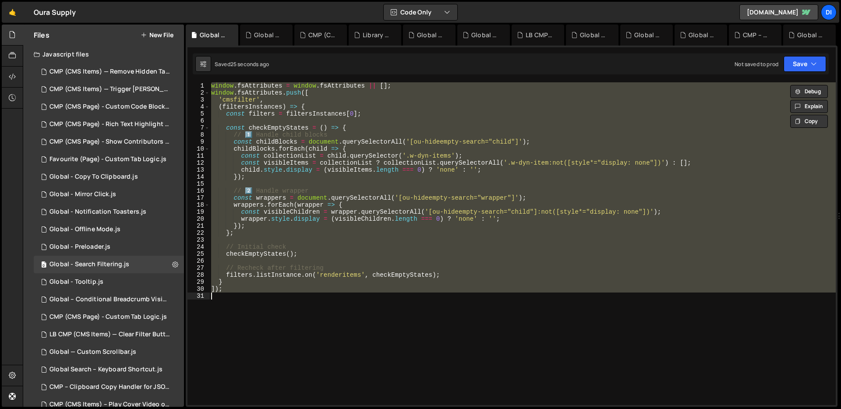
paste textarea
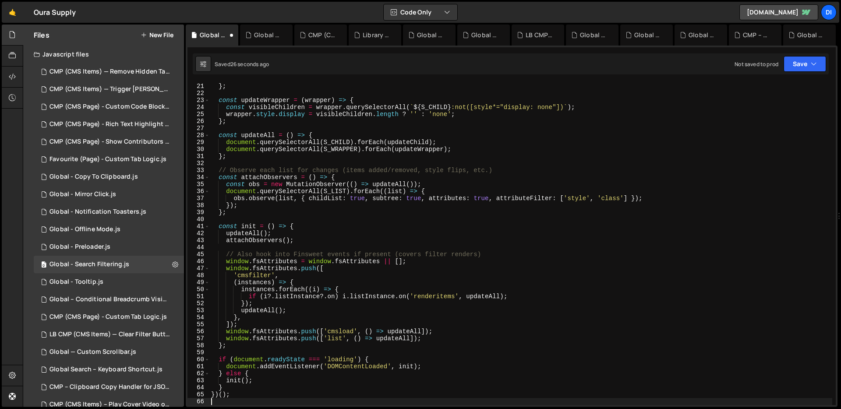
scroll to position [140, 0]
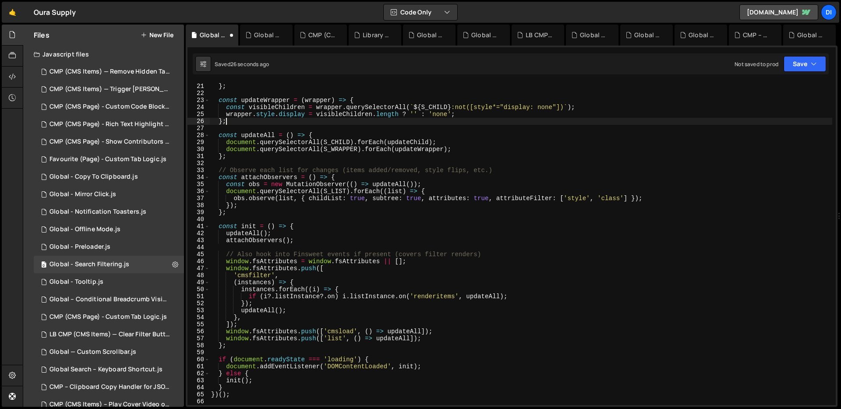
click at [410, 122] on div "child . style . display = childIsEmpty ( child ) ? 'none' : '' ; } ; const upda…" at bounding box center [520, 244] width 623 height 337
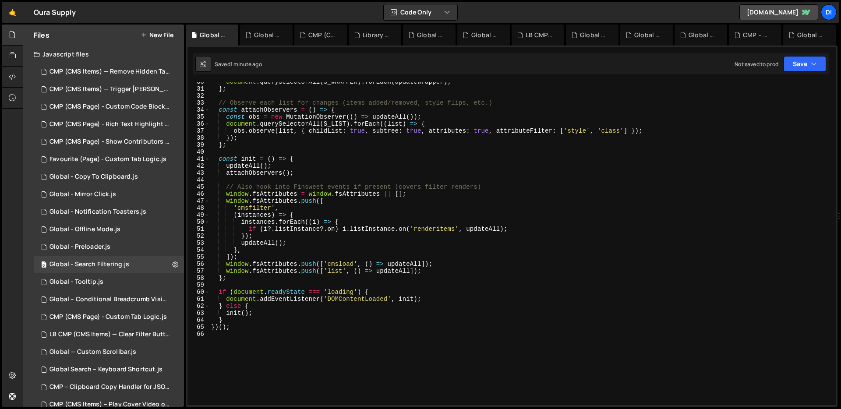
scroll to position [256, 0]
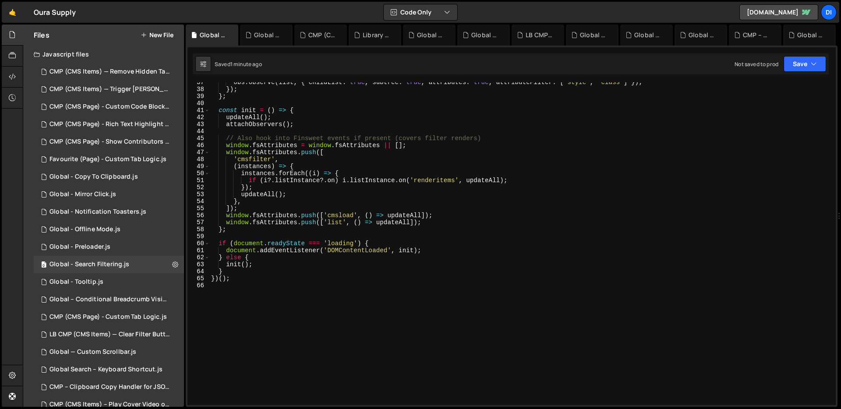
click at [368, 215] on div "obs . observe ( list , { childList : true , subtree : true , attributes : true …" at bounding box center [520, 247] width 623 height 337
type textarea "})();"
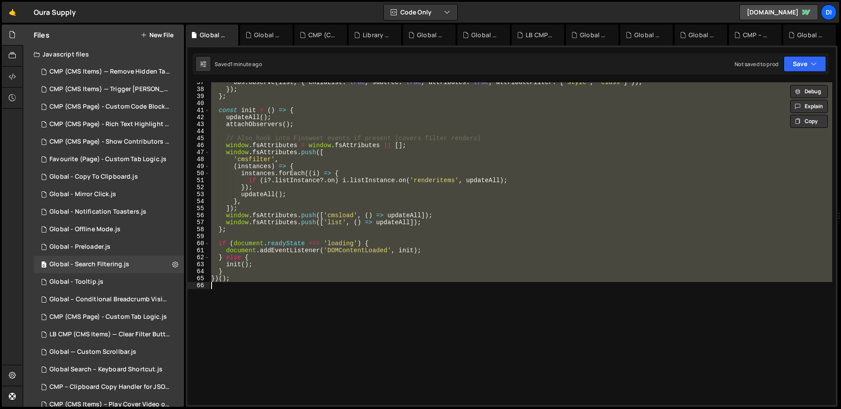
paste textarea
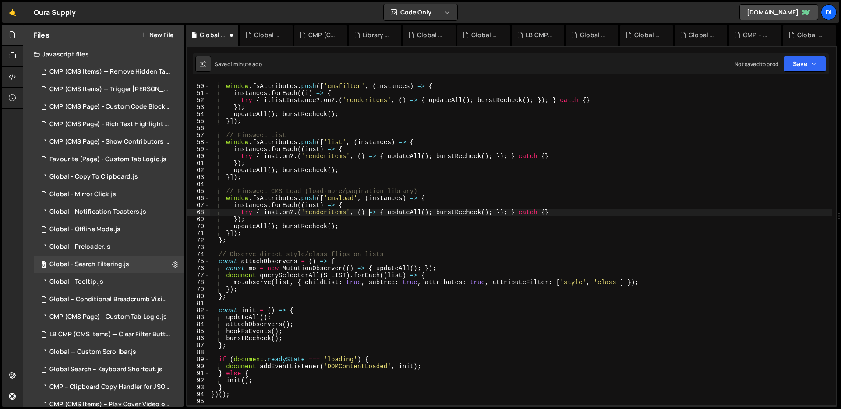
click at [368, 215] on div "// Finsweet Filters window . fsAttributes . push ([ 'cmsfilter' , ( instances )…" at bounding box center [520, 244] width 623 height 337
type textarea "try { inst.on?.('renderitems', () => { updateAll(); burstRecheck(); }); } catch…"
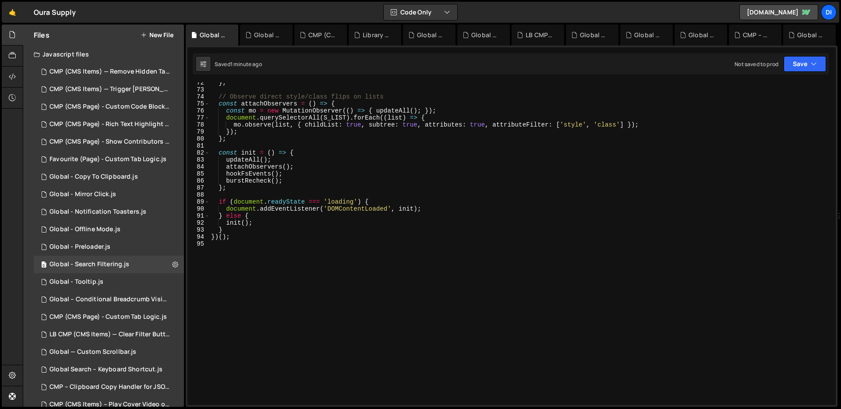
click at [429, 253] on div "} ; // Observe direct style/class flips on lists const attachObservers = ( ) =>…" at bounding box center [520, 247] width 623 height 337
type textarea "})();"
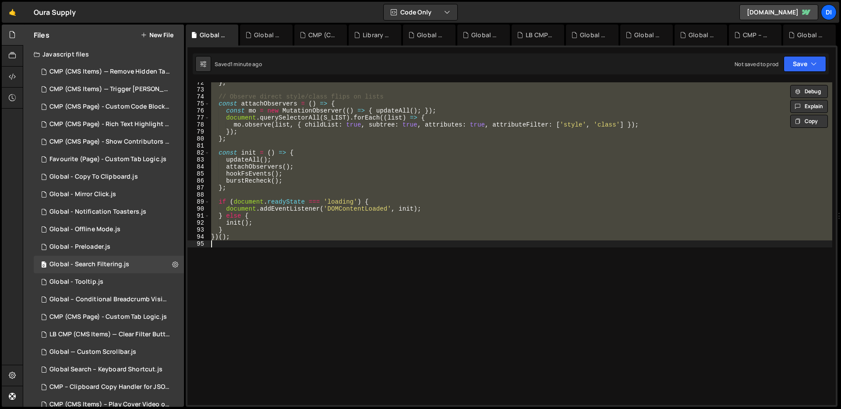
paste textarea
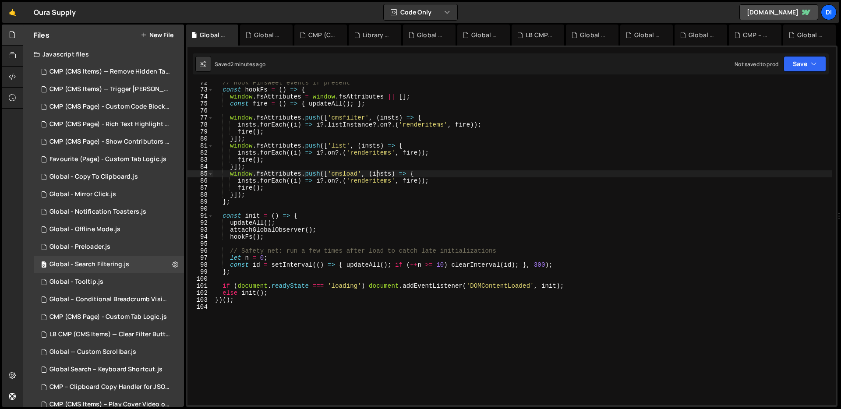
click at [378, 174] on div "// Hook Finsweet events if present const hookFs = ( ) => { window . fsAttribute…" at bounding box center [522, 247] width 619 height 337
type textarea "})();"
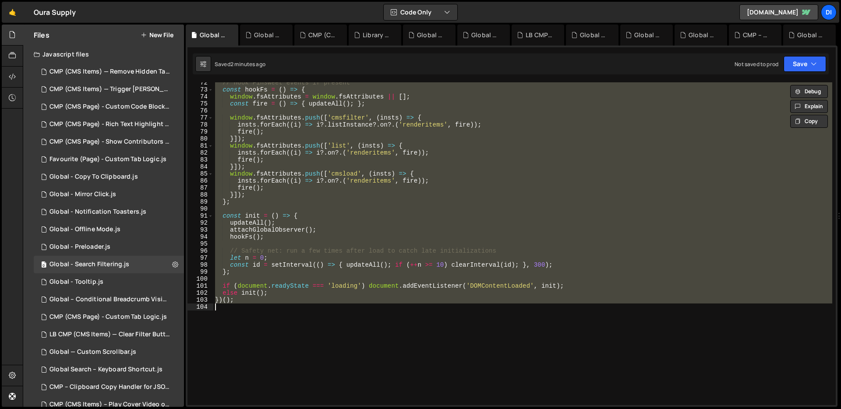
paste textarea
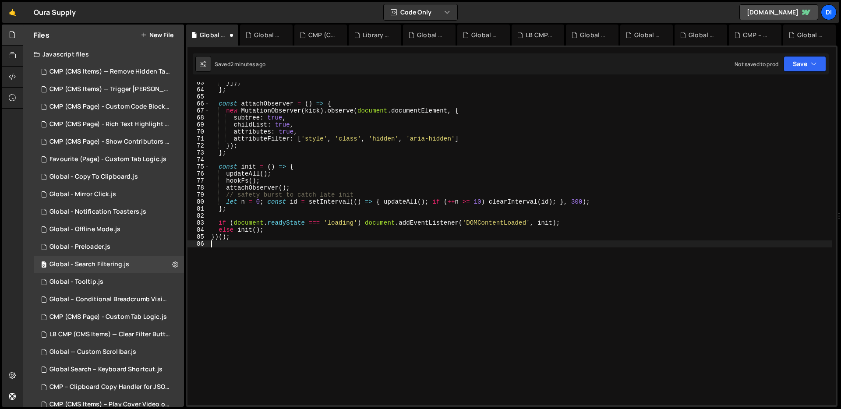
scroll to position [438, 0]
click at [378, 174] on div "}]) ; } ; const attachObserver = ( ) => { new MutationObserver ( kick ) . obser…" at bounding box center [520, 247] width 623 height 337
click at [402, 104] on div "}]) ; } ; const attachObserver = ( ) => { new MutationObserver ( kick ) . obser…" at bounding box center [520, 247] width 623 height 337
type textarea "})();"
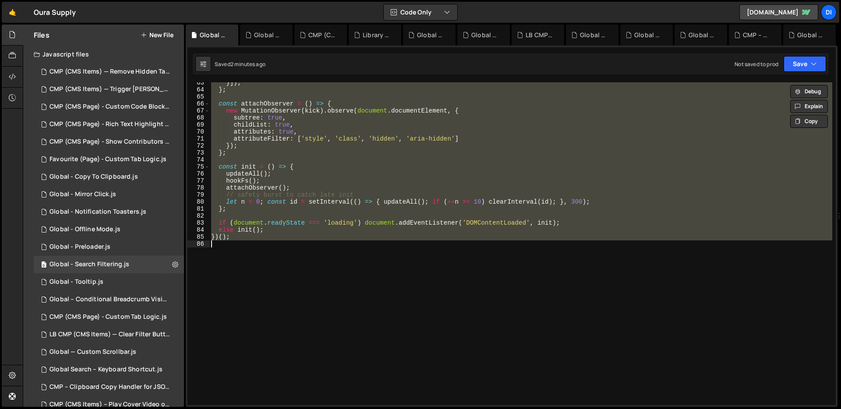
paste textarea
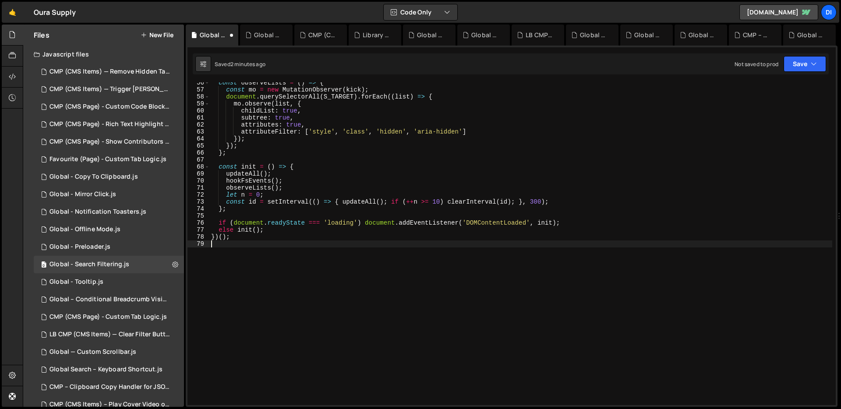
scroll to position [389, 0]
click at [419, 214] on div "const observeLists = ( ) => { const mo = new MutationObserver ( kick ) ; docume…" at bounding box center [520, 247] width 623 height 337
type textarea "})();"
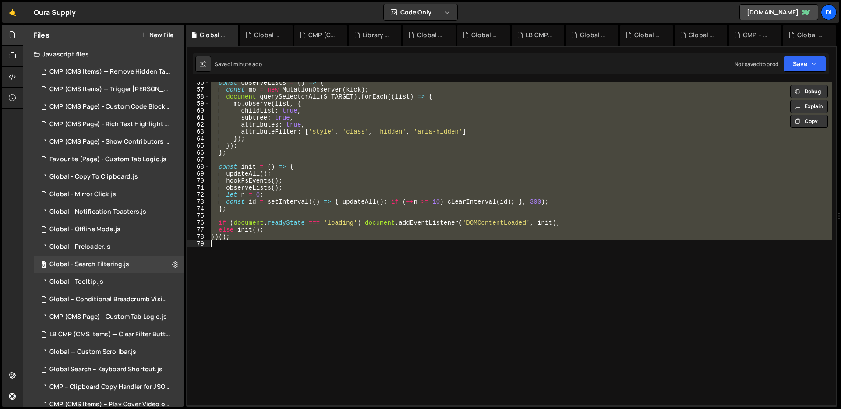
paste textarea
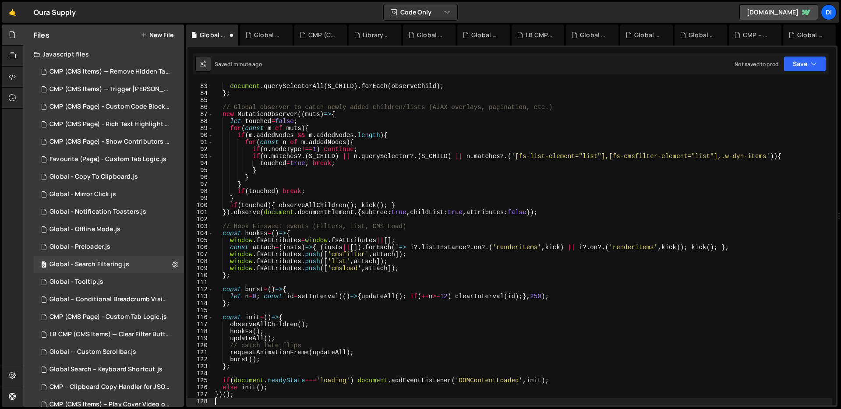
scroll to position [574, 0]
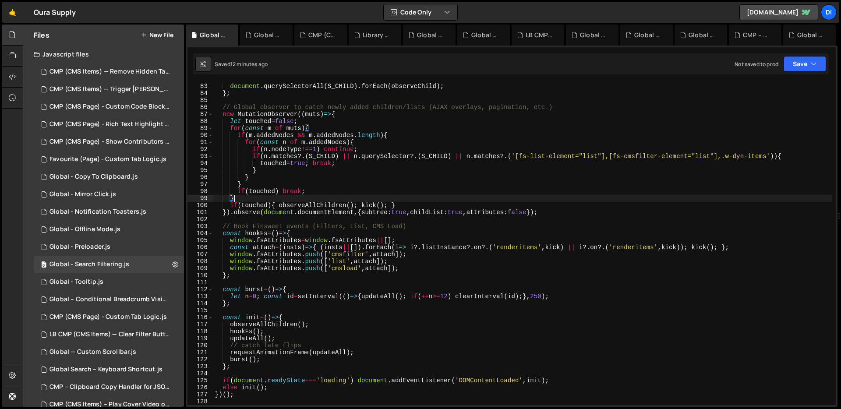
click at [418, 199] on div "const observeAllChildren = ( ) => { document . querySelectorAll ( S_CHILD ) . f…" at bounding box center [522, 244] width 619 height 337
type textarea "})();"
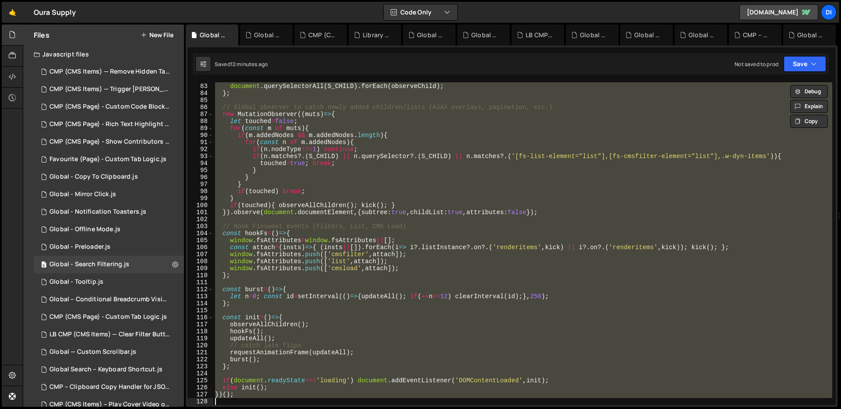
paste textarea
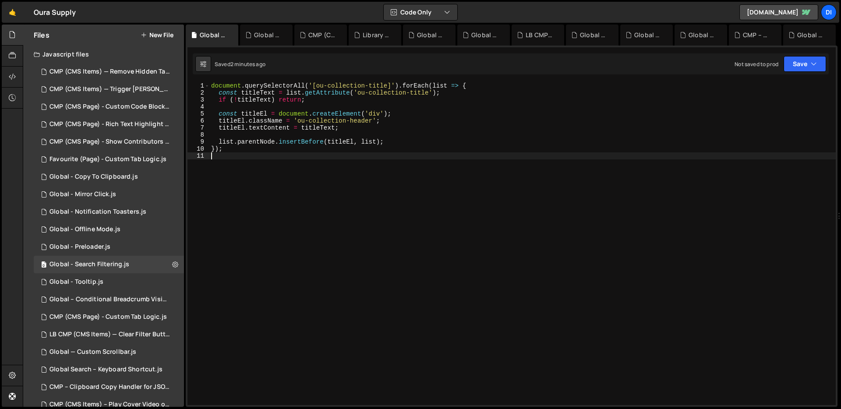
click at [287, 200] on div "document . querySelectorAll ( '[ou-collection-title]' ) . forEach ( list => { c…" at bounding box center [522, 250] width 626 height 337
type textarea "});"
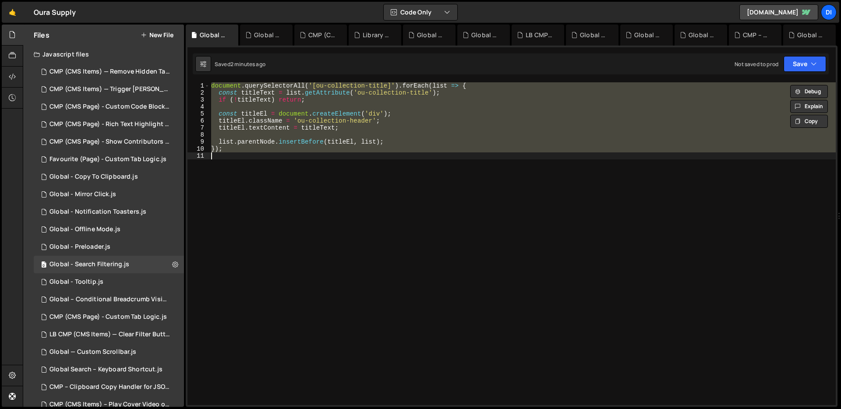
paste textarea
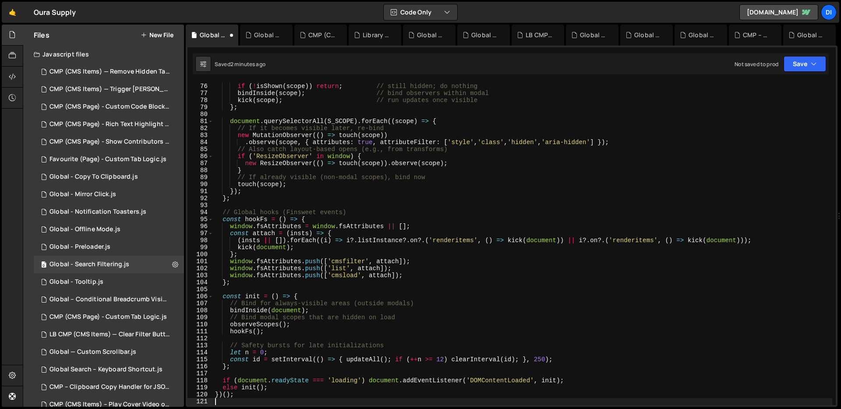
scroll to position [525, 0]
